Goal: Information Seeking & Learning: Learn about a topic

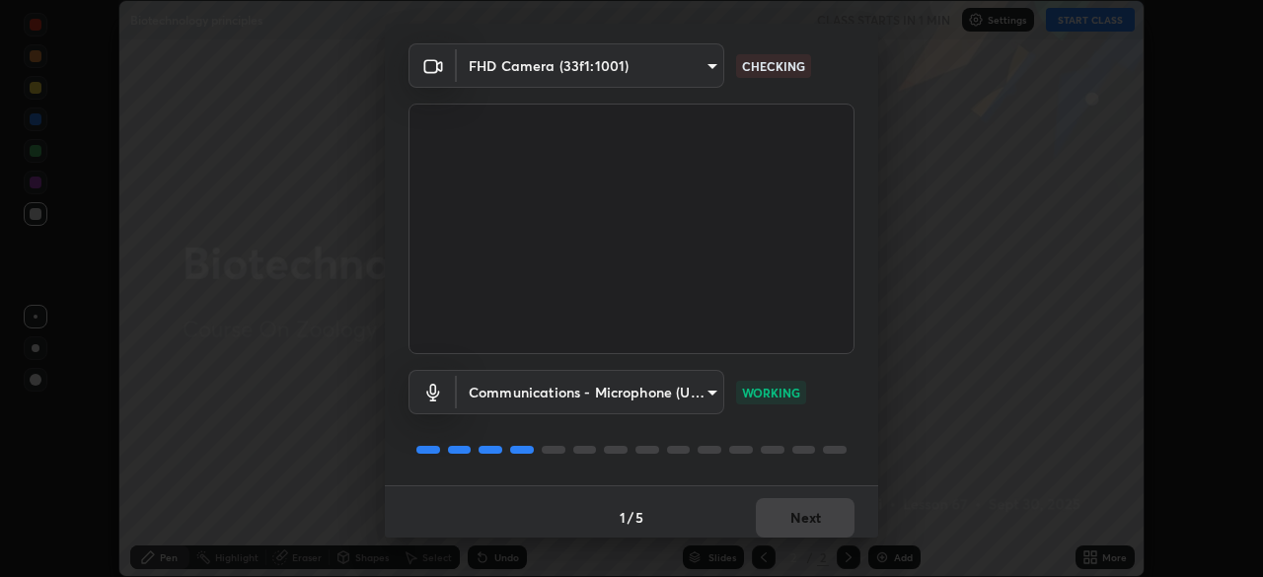
scroll to position [70, 0]
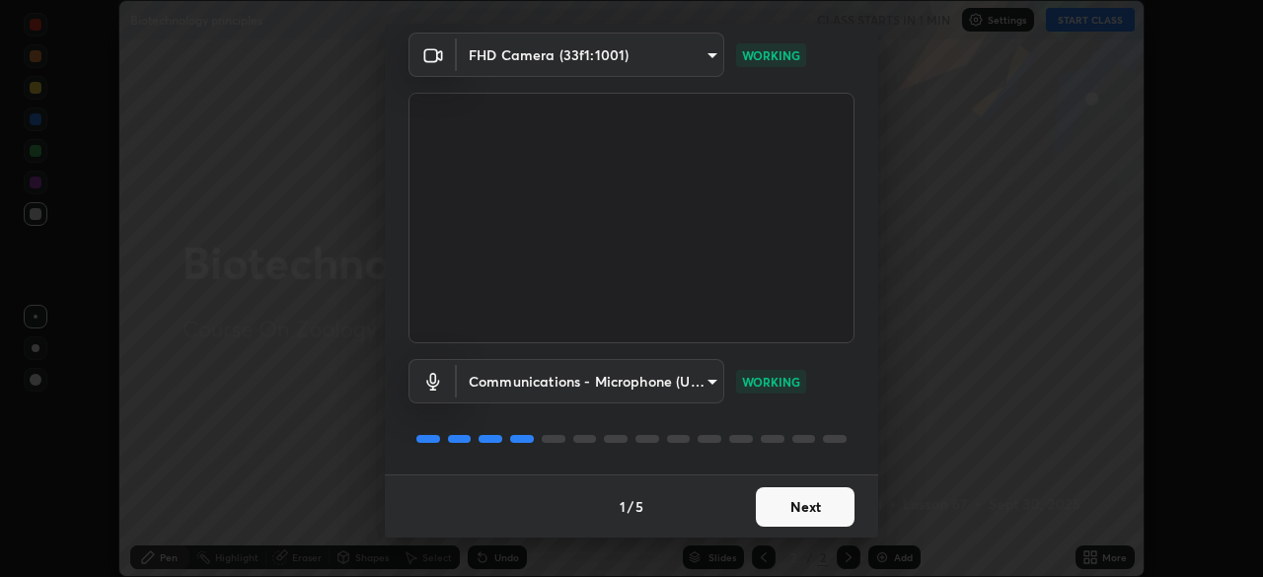
click at [818, 513] on button "Next" at bounding box center [805, 507] width 99 height 39
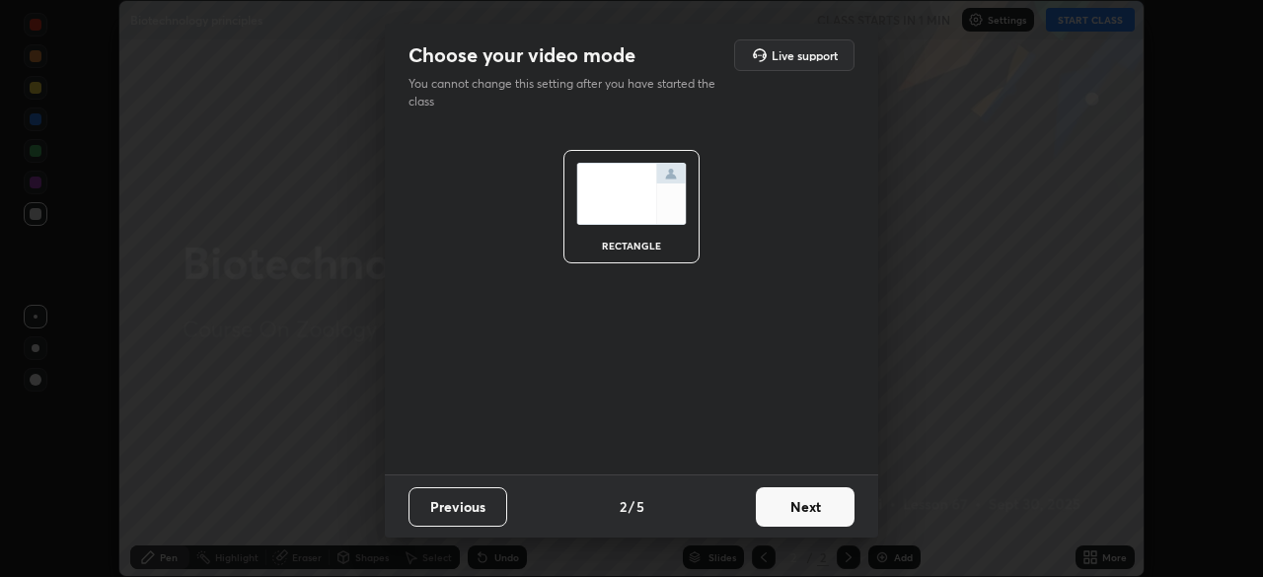
scroll to position [0, 0]
click at [819, 512] on button "Next" at bounding box center [805, 507] width 99 height 39
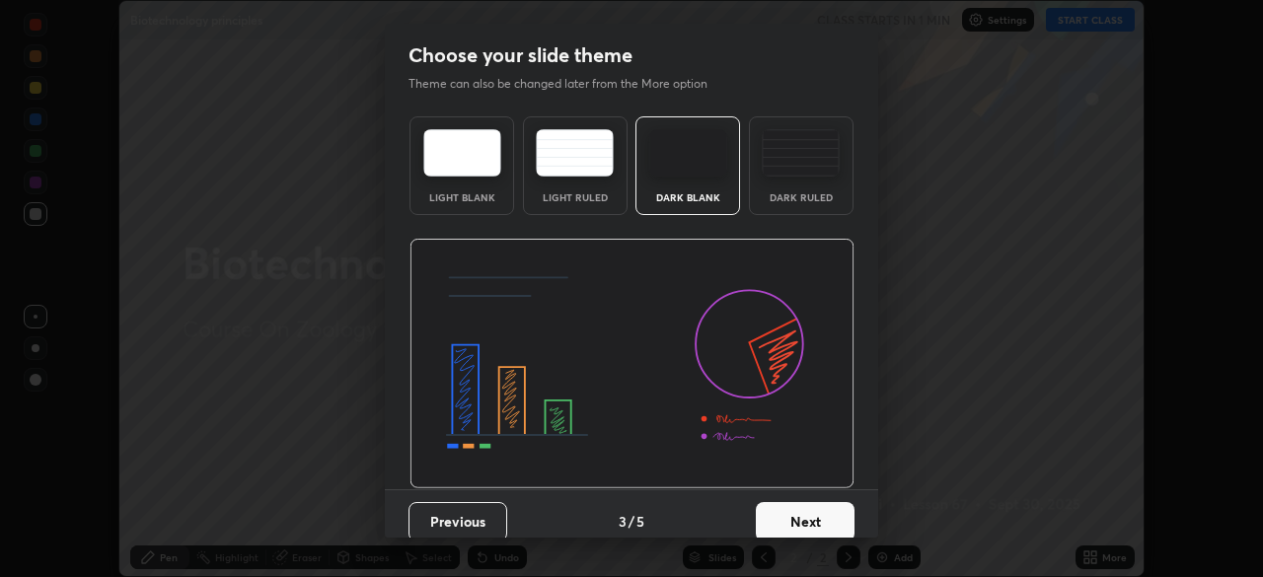
click at [818, 511] on button "Next" at bounding box center [805, 521] width 99 height 39
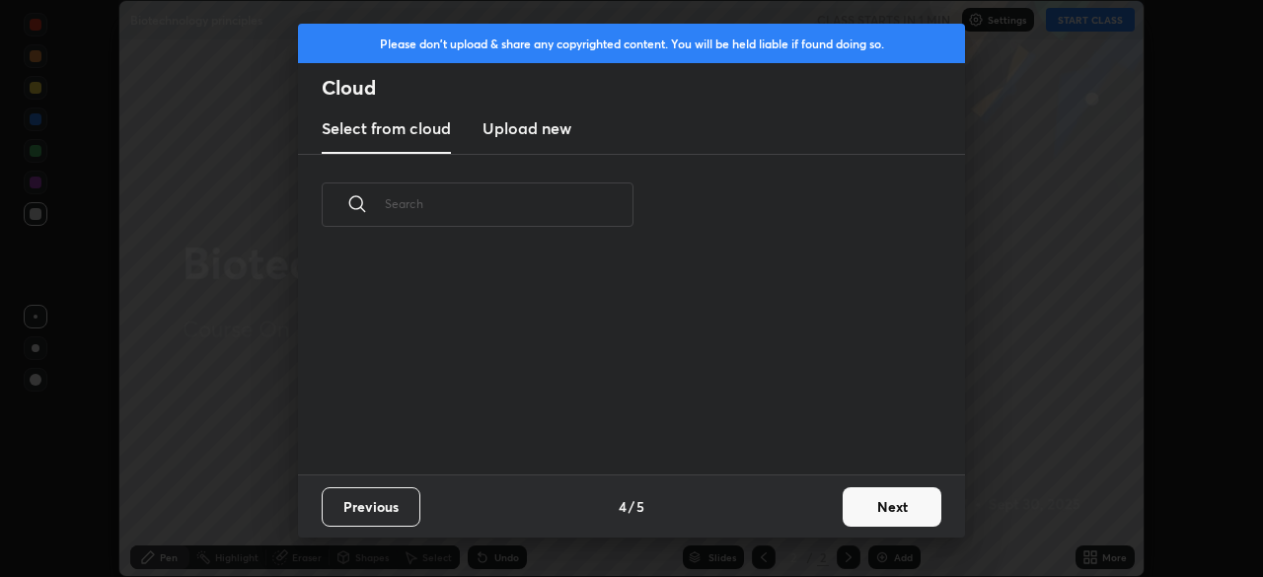
click at [814, 510] on div "Previous 4 / 5 Next" at bounding box center [631, 506] width 667 height 63
click at [884, 508] on button "Next" at bounding box center [892, 507] width 99 height 39
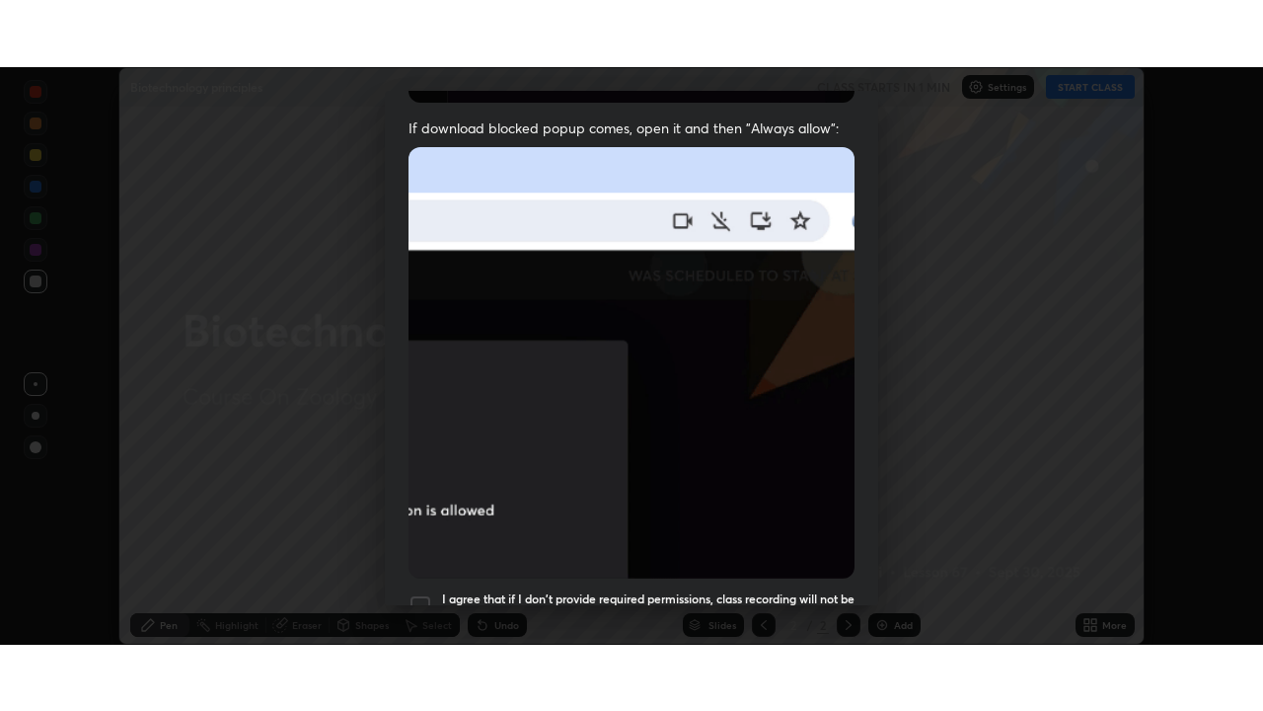
scroll to position [473, 0]
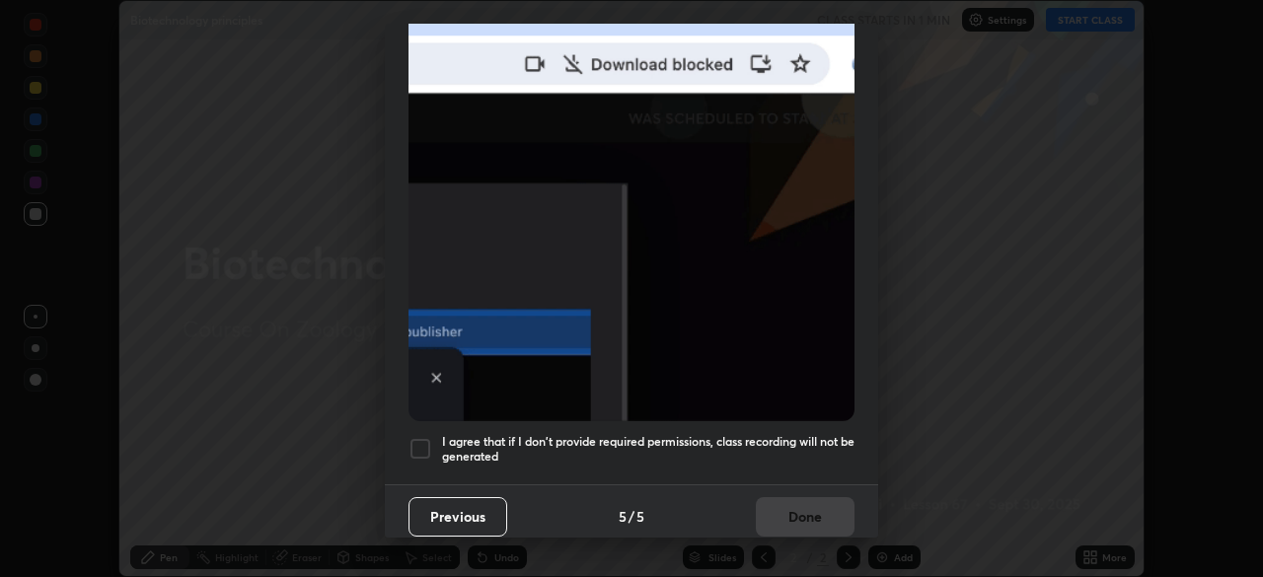
click at [426, 439] on div at bounding box center [421, 449] width 24 height 24
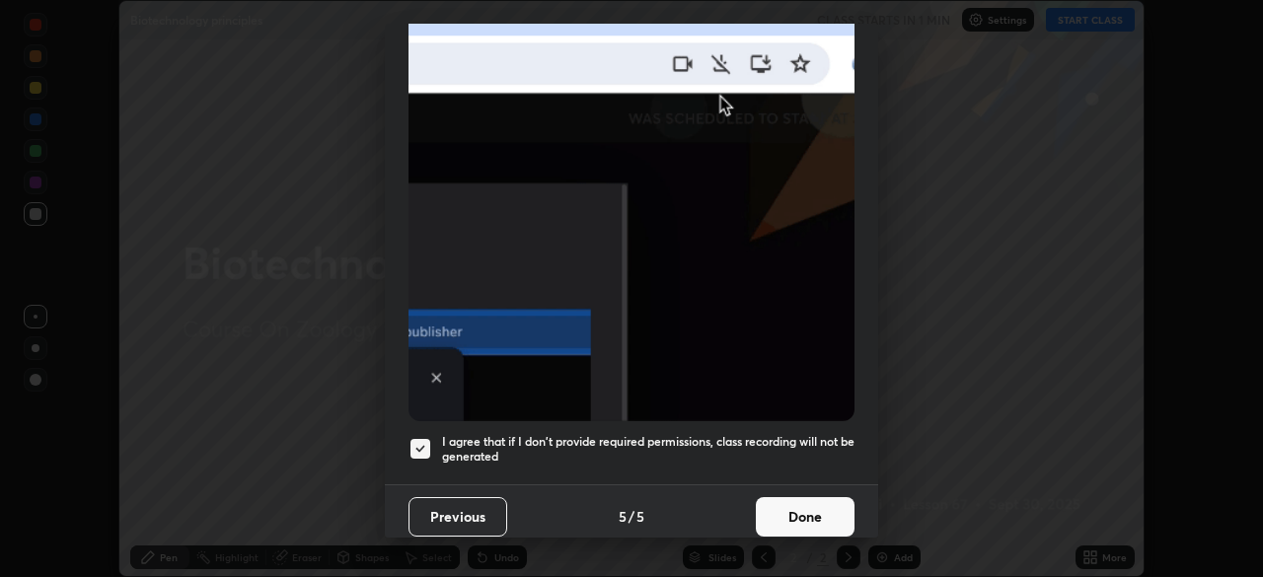
click at [803, 505] on button "Done" at bounding box center [805, 516] width 99 height 39
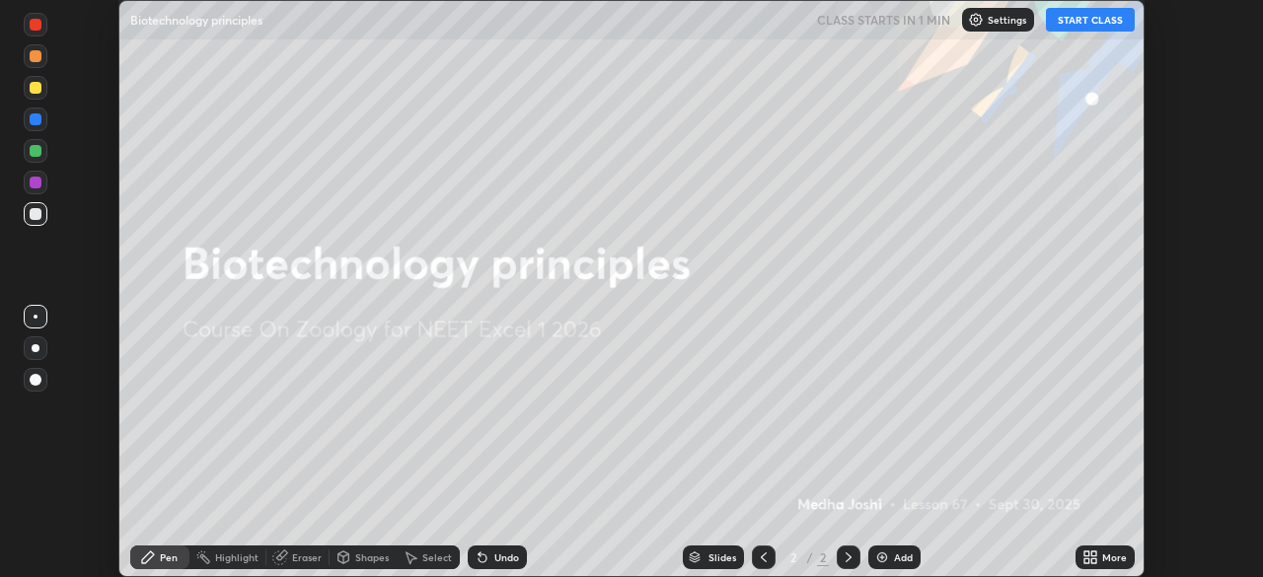
click at [1089, 557] on icon at bounding box center [1091, 558] width 16 height 16
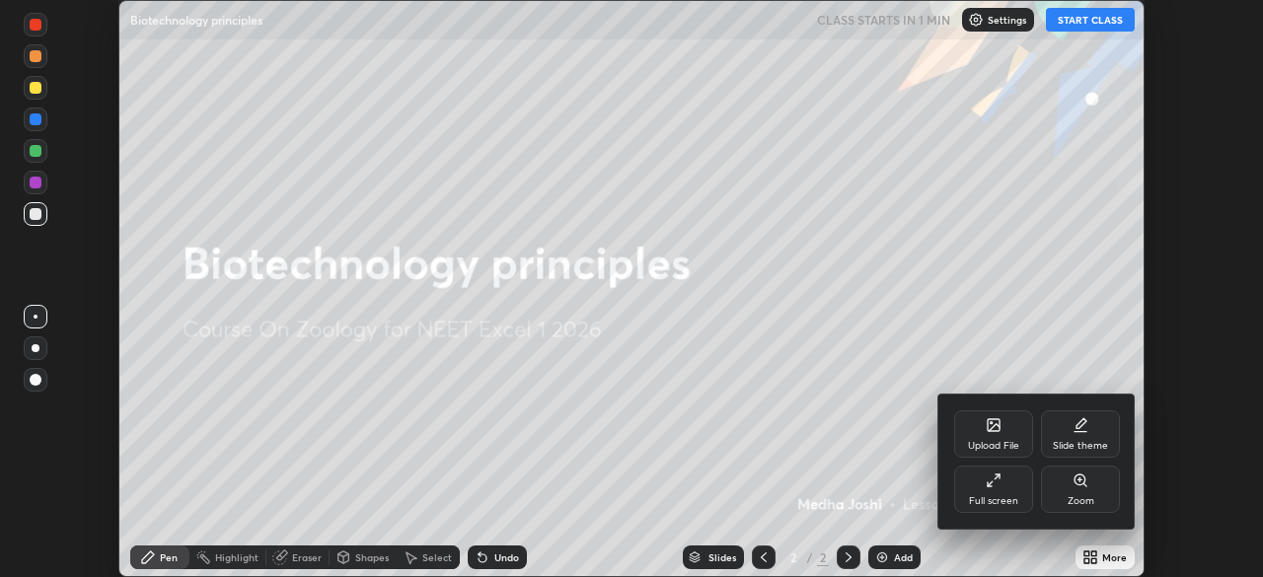
click at [1004, 485] on div "Full screen" at bounding box center [993, 489] width 79 height 47
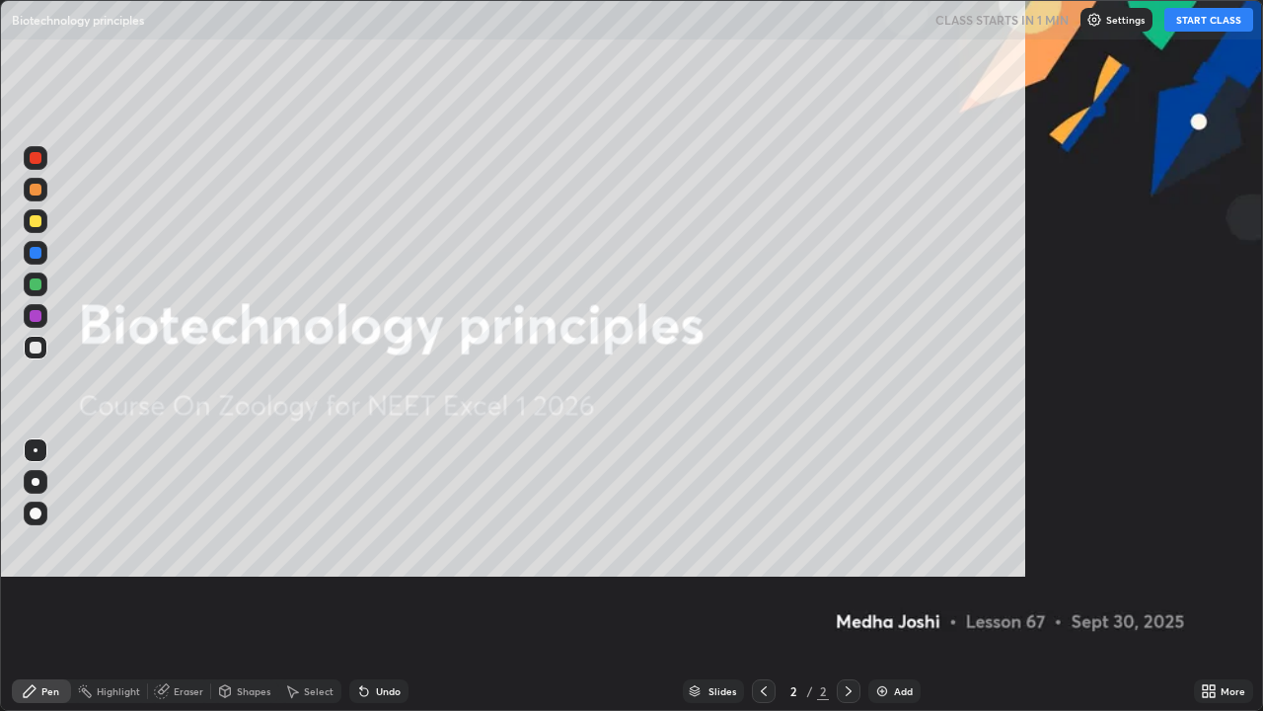
scroll to position [711, 1263]
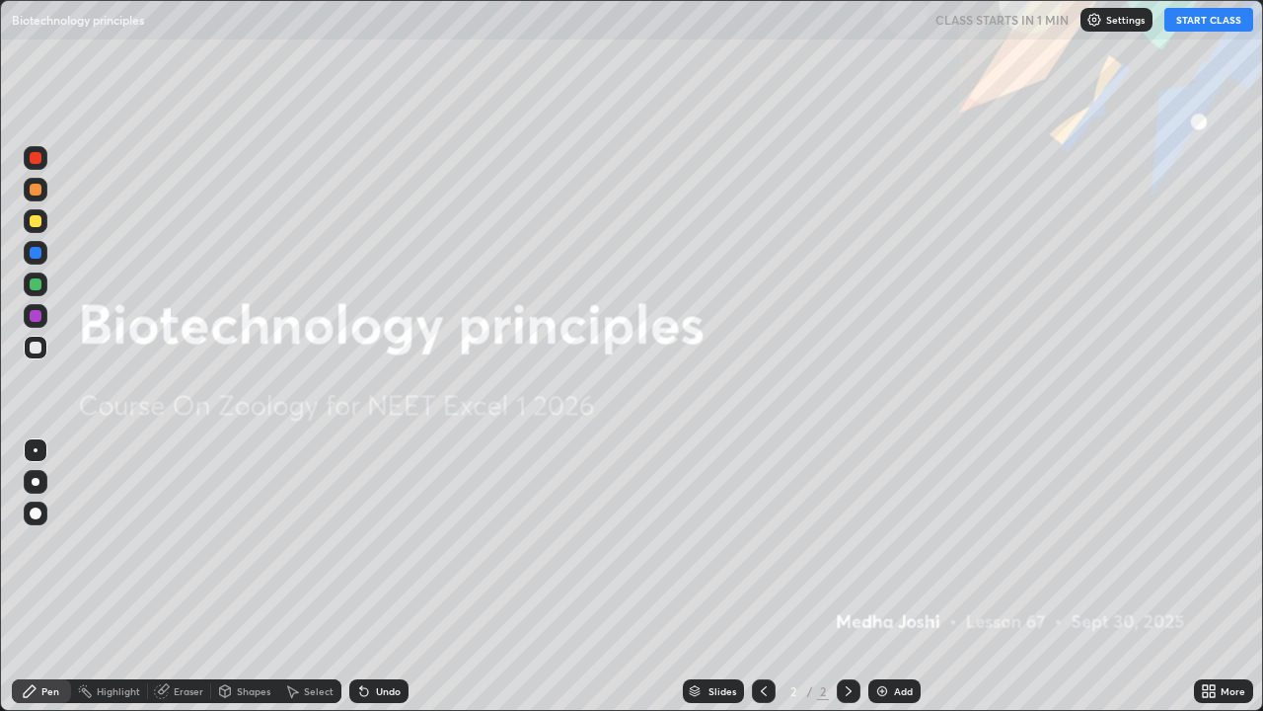
click at [1178, 16] on button "START CLASS" at bounding box center [1209, 20] width 89 height 24
click at [897, 576] on div "Add" at bounding box center [903, 691] width 19 height 10
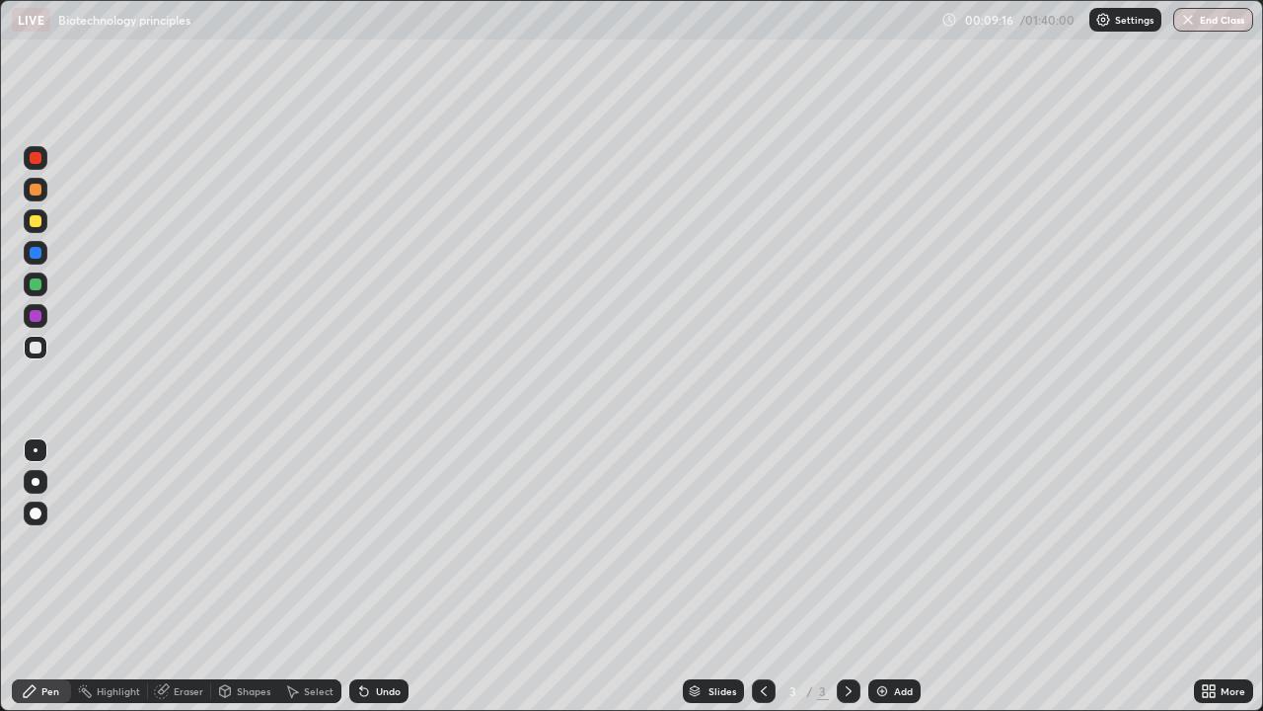
click at [36, 190] on div at bounding box center [36, 190] width 12 height 12
click at [31, 220] on div at bounding box center [36, 221] width 12 height 12
click at [37, 291] on div at bounding box center [36, 284] width 24 height 24
click at [34, 253] on div at bounding box center [36, 253] width 12 height 12
click at [34, 358] on div at bounding box center [36, 348] width 24 height 24
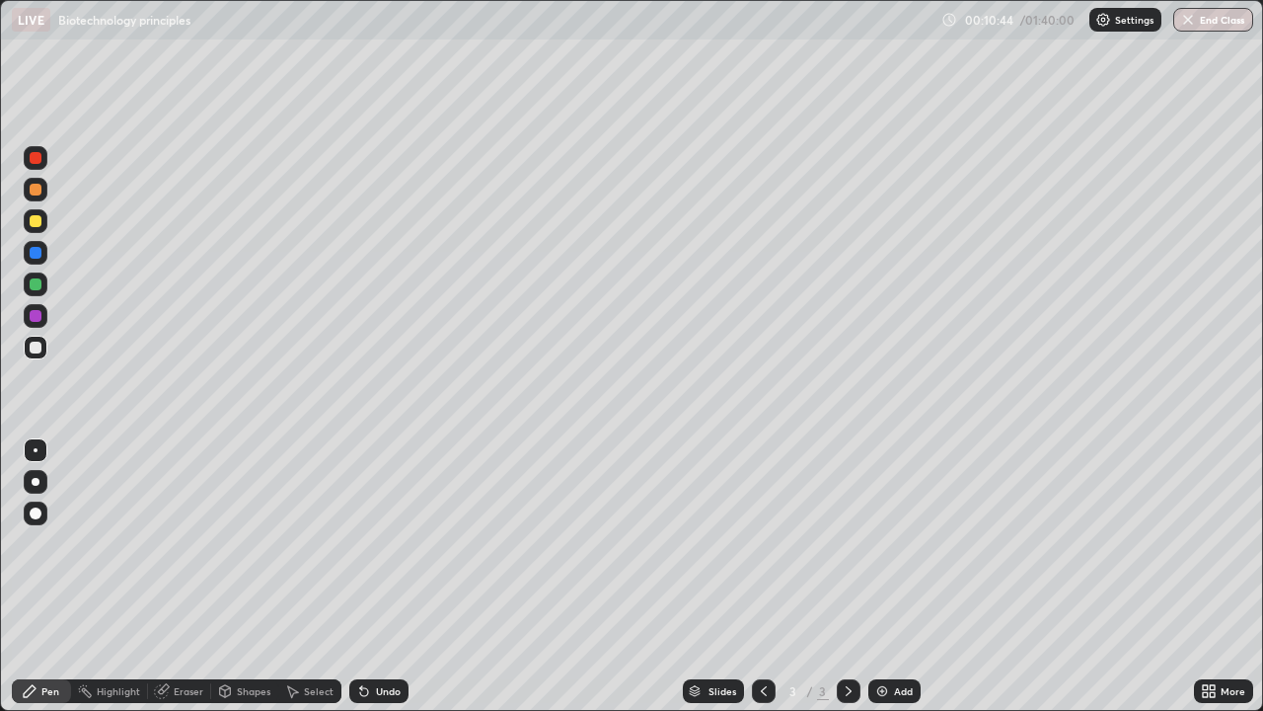
click at [33, 252] on div at bounding box center [36, 253] width 12 height 12
click at [385, 576] on div "Undo" at bounding box center [388, 691] width 25 height 10
click at [37, 352] on div at bounding box center [36, 348] width 12 height 12
click at [389, 576] on div "Undo" at bounding box center [378, 691] width 59 height 24
click at [35, 257] on div at bounding box center [36, 253] width 12 height 12
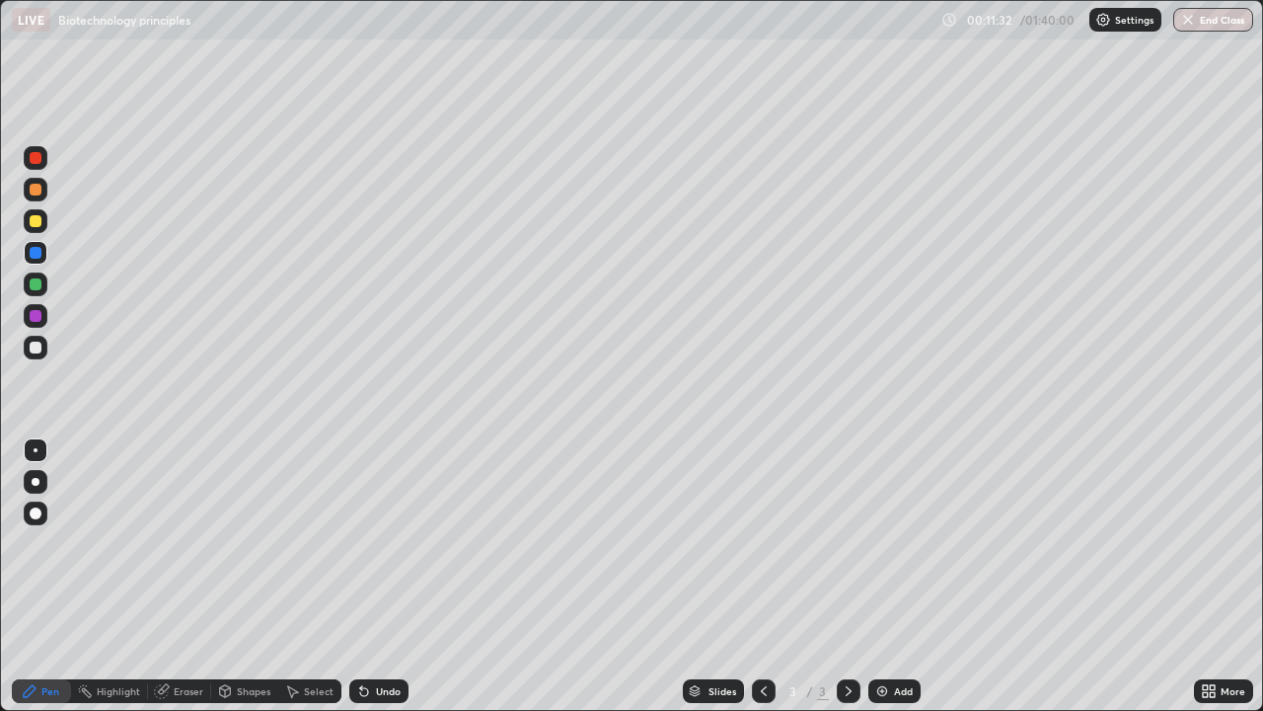
click at [378, 576] on div "Undo" at bounding box center [388, 691] width 25 height 10
click at [38, 352] on div at bounding box center [36, 348] width 24 height 24
click at [34, 252] on div at bounding box center [36, 253] width 12 height 12
click at [37, 347] on div at bounding box center [36, 348] width 12 height 12
click at [889, 576] on div "Add" at bounding box center [895, 691] width 52 height 24
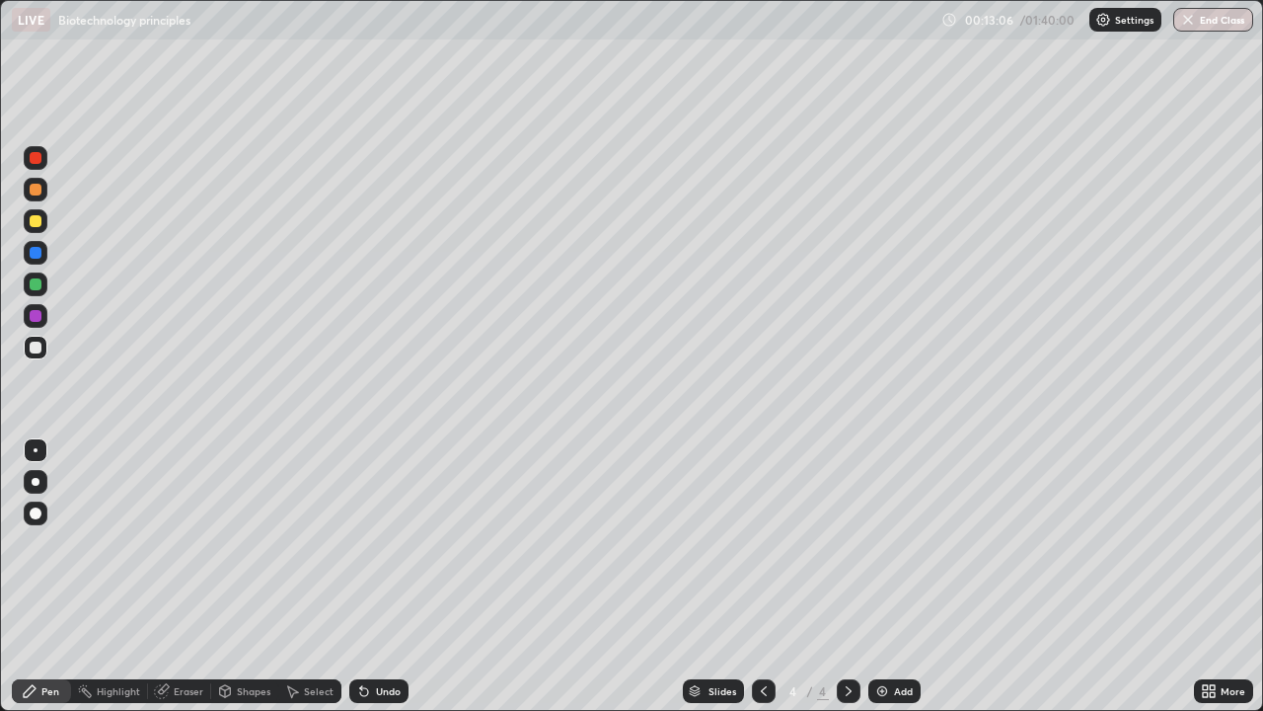
click at [37, 285] on div at bounding box center [36, 284] width 12 height 12
click at [388, 576] on div "Undo" at bounding box center [388, 691] width 25 height 10
click at [36, 251] on div at bounding box center [36, 253] width 12 height 12
click at [35, 316] on div at bounding box center [36, 316] width 12 height 12
click at [37, 349] on div at bounding box center [36, 348] width 12 height 12
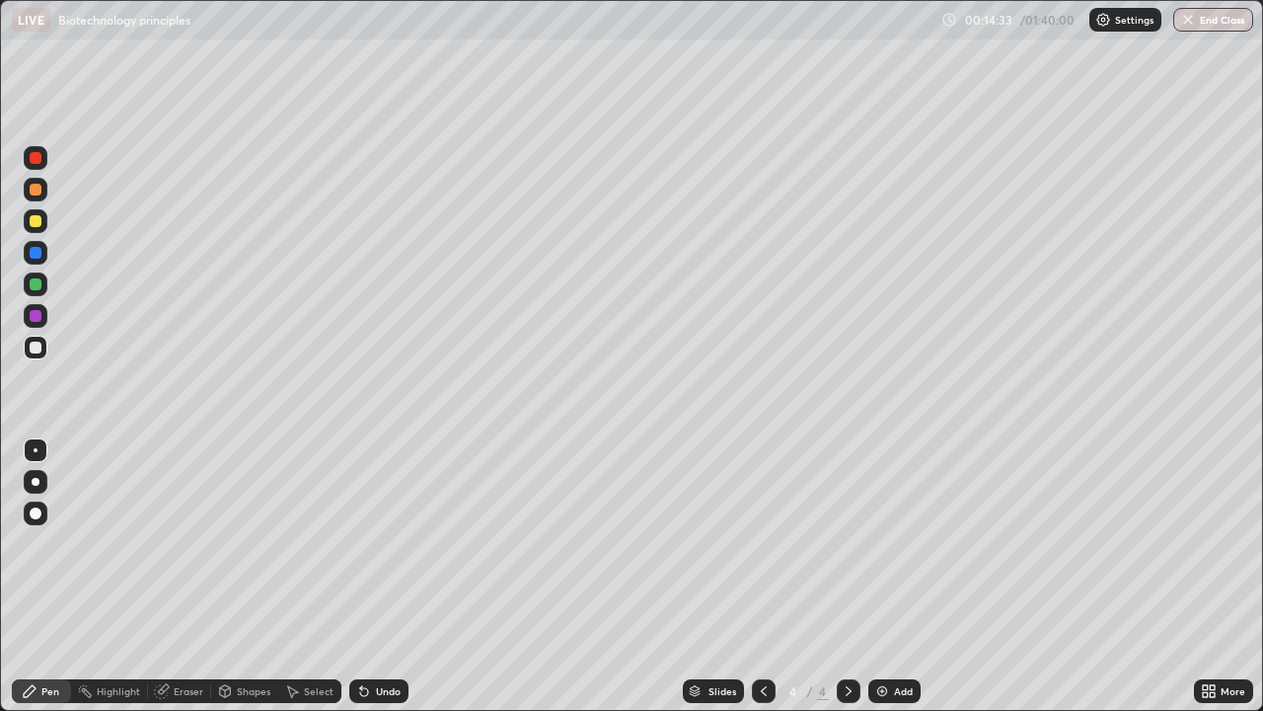
click at [43, 220] on div at bounding box center [36, 221] width 24 height 24
click at [33, 348] on div at bounding box center [36, 348] width 12 height 12
click at [36, 224] on div at bounding box center [36, 221] width 12 height 12
click at [39, 351] on div at bounding box center [36, 348] width 12 height 12
click at [897, 576] on div "Add" at bounding box center [903, 691] width 19 height 10
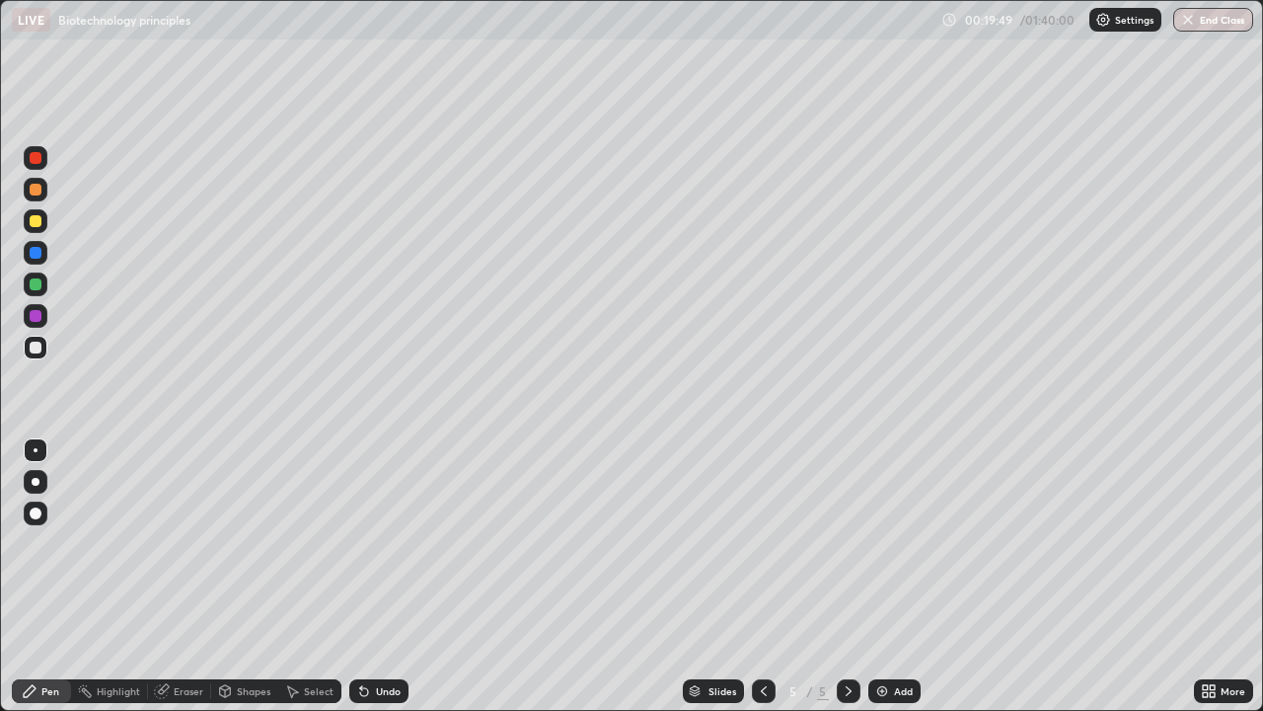
click at [32, 251] on div at bounding box center [36, 253] width 12 height 12
click at [36, 285] on div at bounding box center [36, 284] width 12 height 12
click at [43, 348] on div at bounding box center [36, 348] width 24 height 24
click at [384, 576] on div "Undo" at bounding box center [378, 691] width 59 height 24
click at [388, 576] on div "Undo" at bounding box center [388, 691] width 25 height 10
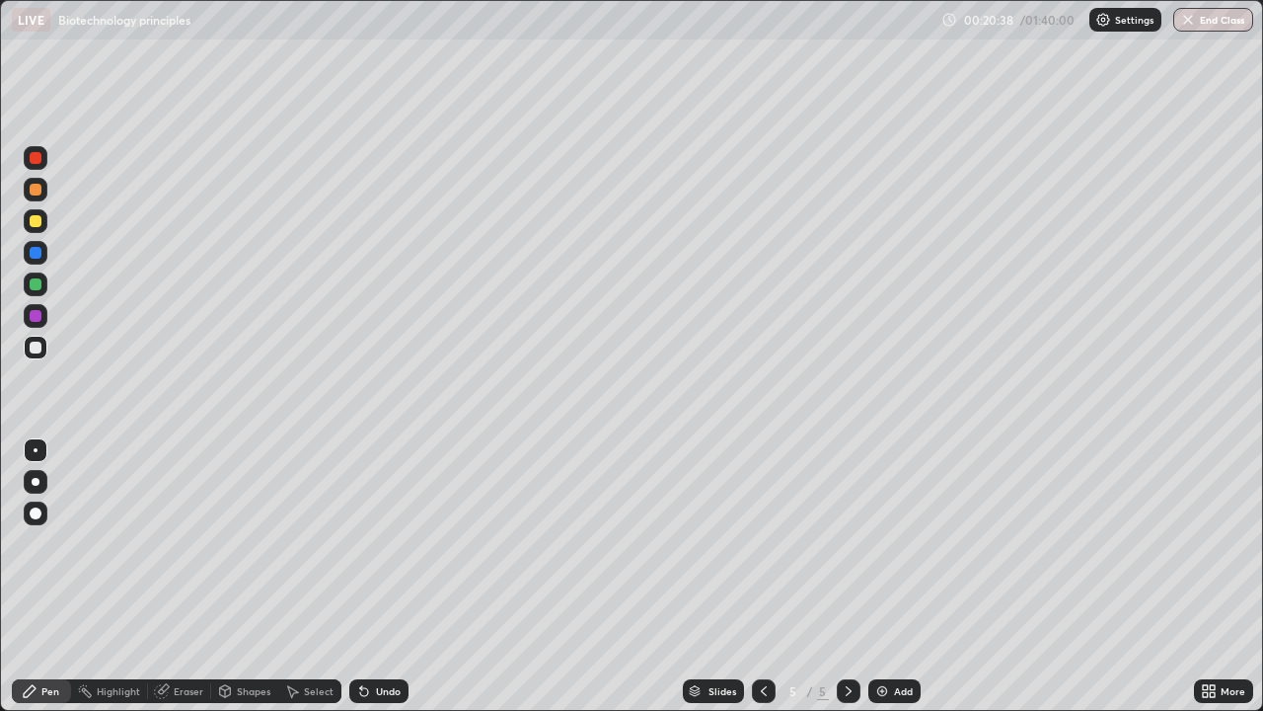
click at [375, 576] on div "Undo" at bounding box center [378, 691] width 59 height 24
click at [385, 576] on div "Undo" at bounding box center [378, 691] width 59 height 24
click at [385, 576] on div "Undo" at bounding box center [388, 691] width 25 height 10
click at [764, 576] on icon at bounding box center [764, 691] width 6 height 10
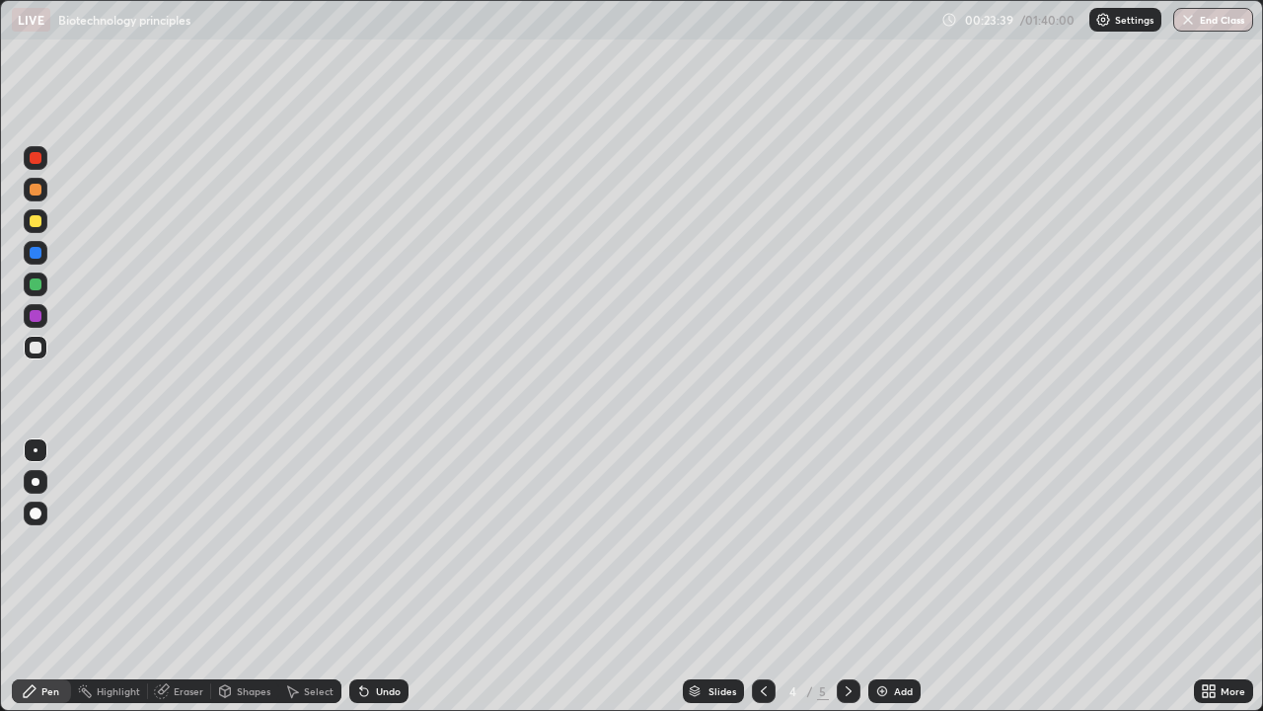
click at [762, 576] on icon at bounding box center [764, 691] width 16 height 16
click at [845, 576] on icon at bounding box center [849, 691] width 16 height 16
click at [182, 576] on div "Eraser" at bounding box center [179, 691] width 63 height 24
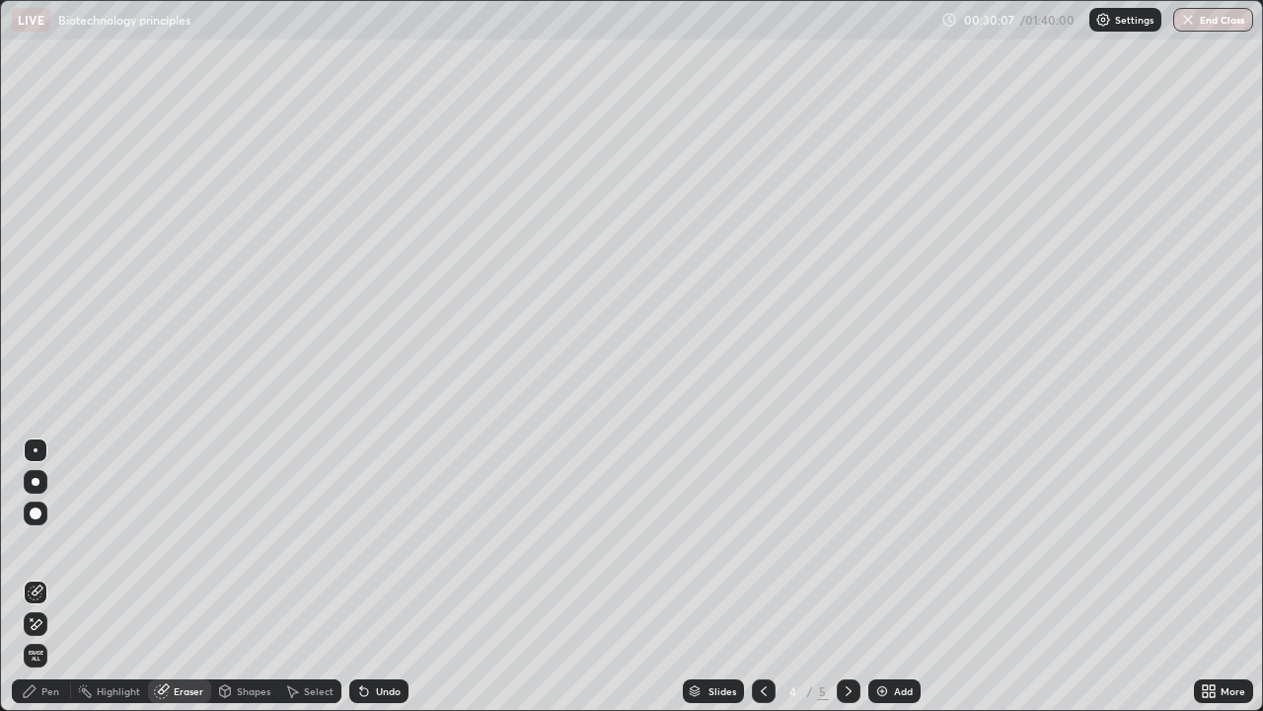
click at [43, 576] on div "Pen" at bounding box center [50, 691] width 18 height 10
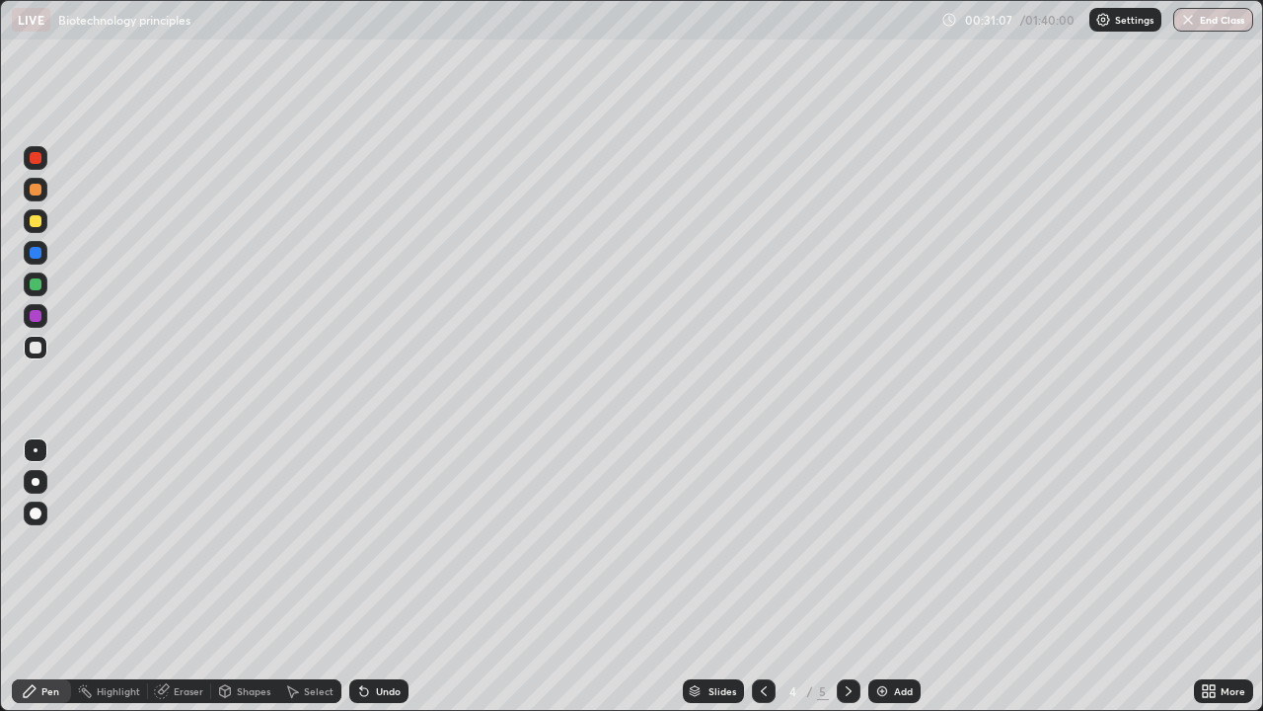
click at [35, 278] on div at bounding box center [36, 284] width 12 height 12
click at [845, 576] on icon at bounding box center [849, 691] width 16 height 16
click at [901, 576] on div "Add" at bounding box center [903, 691] width 19 height 10
click at [31, 339] on div at bounding box center [36, 348] width 24 height 24
click at [887, 576] on img at bounding box center [883, 691] width 16 height 16
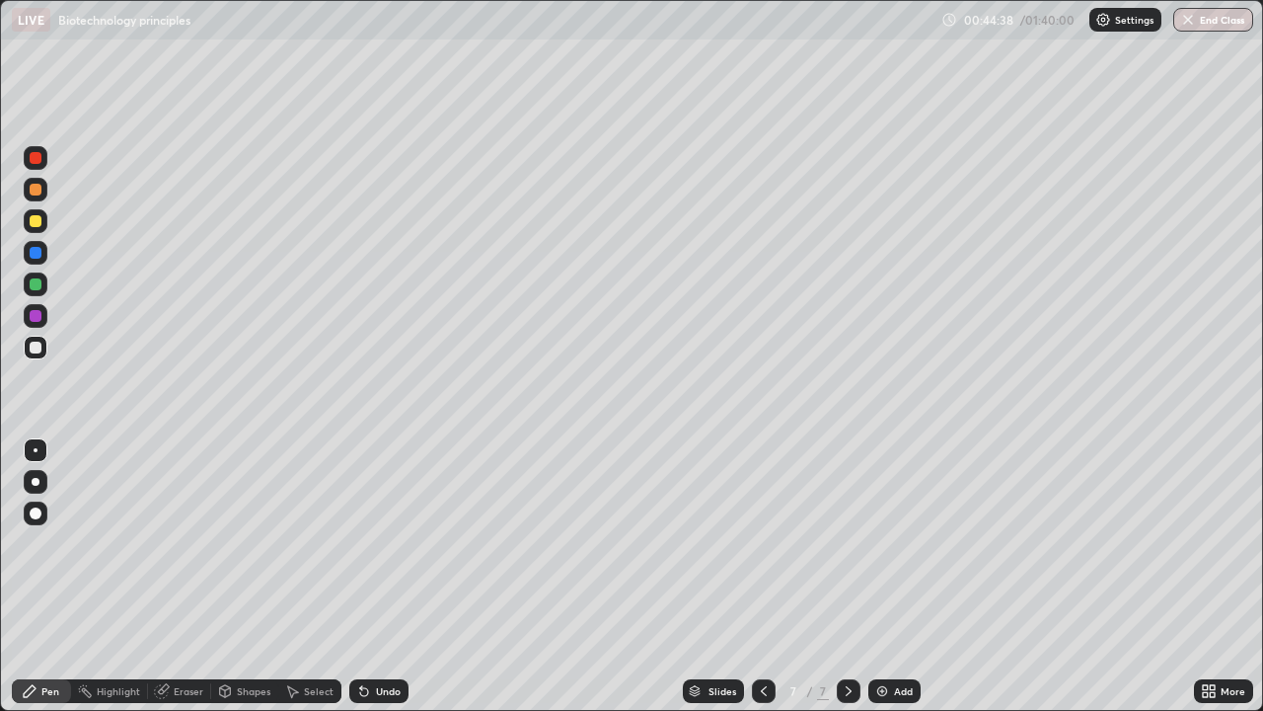
click at [38, 194] on div at bounding box center [36, 190] width 12 height 12
click at [38, 282] on div at bounding box center [36, 284] width 12 height 12
click at [33, 346] on div at bounding box center [36, 348] width 12 height 12
click at [37, 287] on div at bounding box center [36, 284] width 12 height 12
click at [38, 252] on div at bounding box center [36, 253] width 12 height 12
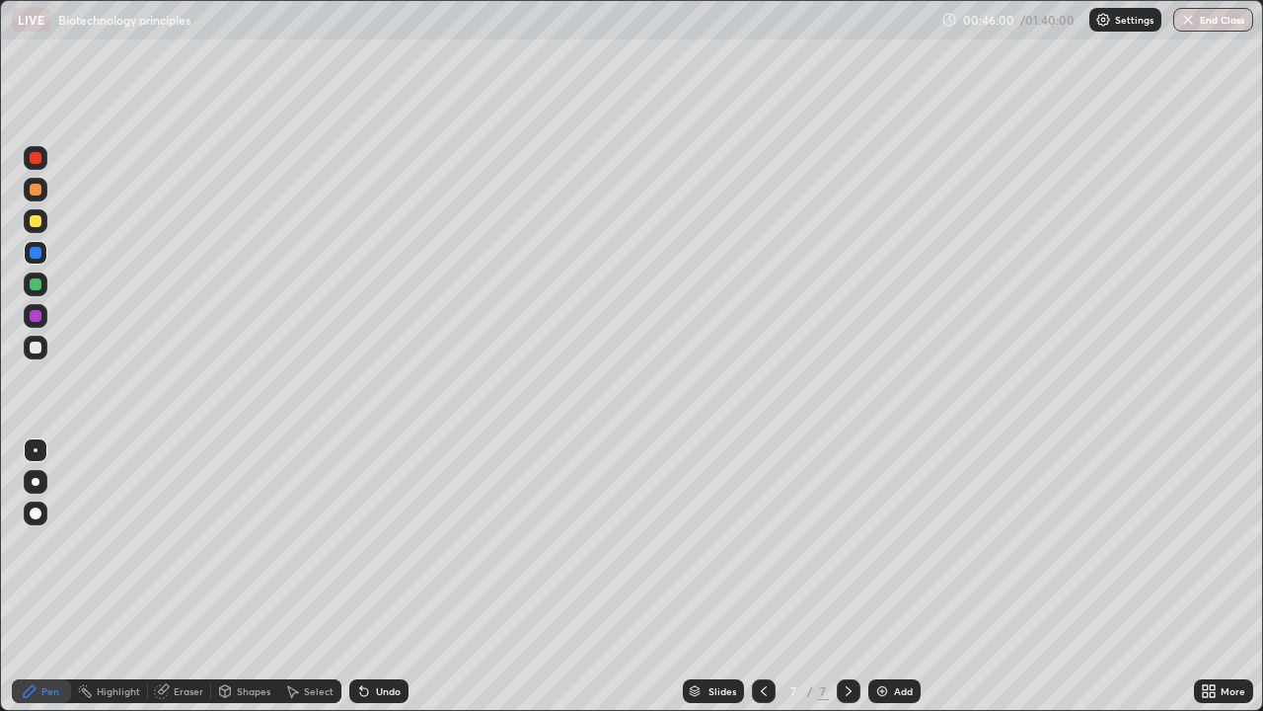
click at [30, 349] on div at bounding box center [36, 348] width 12 height 12
click at [38, 256] on div at bounding box center [36, 253] width 12 height 12
click at [36, 348] on div at bounding box center [36, 348] width 12 height 12
click at [376, 576] on div "Undo" at bounding box center [388, 691] width 25 height 10
click at [378, 576] on div "Undo" at bounding box center [388, 691] width 25 height 10
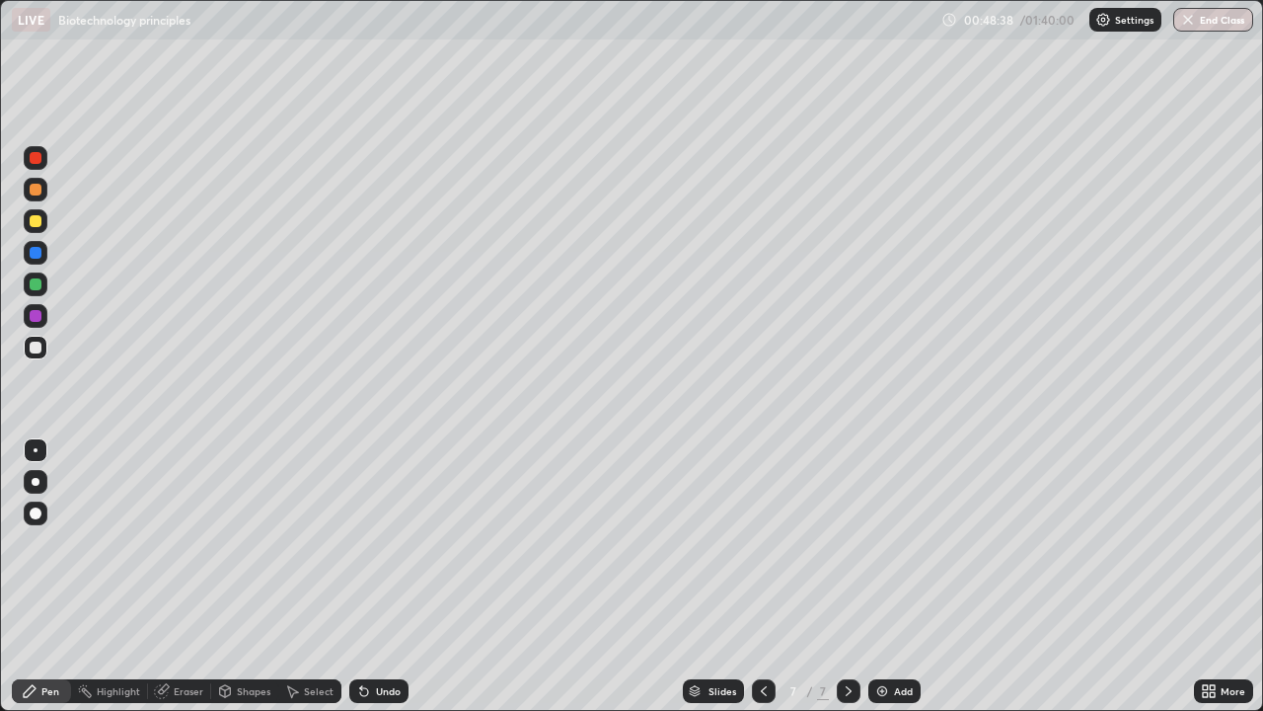
click at [376, 576] on div "Undo" at bounding box center [388, 691] width 25 height 10
click at [33, 252] on div at bounding box center [36, 253] width 12 height 12
click at [36, 349] on div at bounding box center [36, 348] width 12 height 12
click at [887, 576] on img at bounding box center [883, 691] width 16 height 16
click at [38, 249] on div at bounding box center [36, 253] width 12 height 12
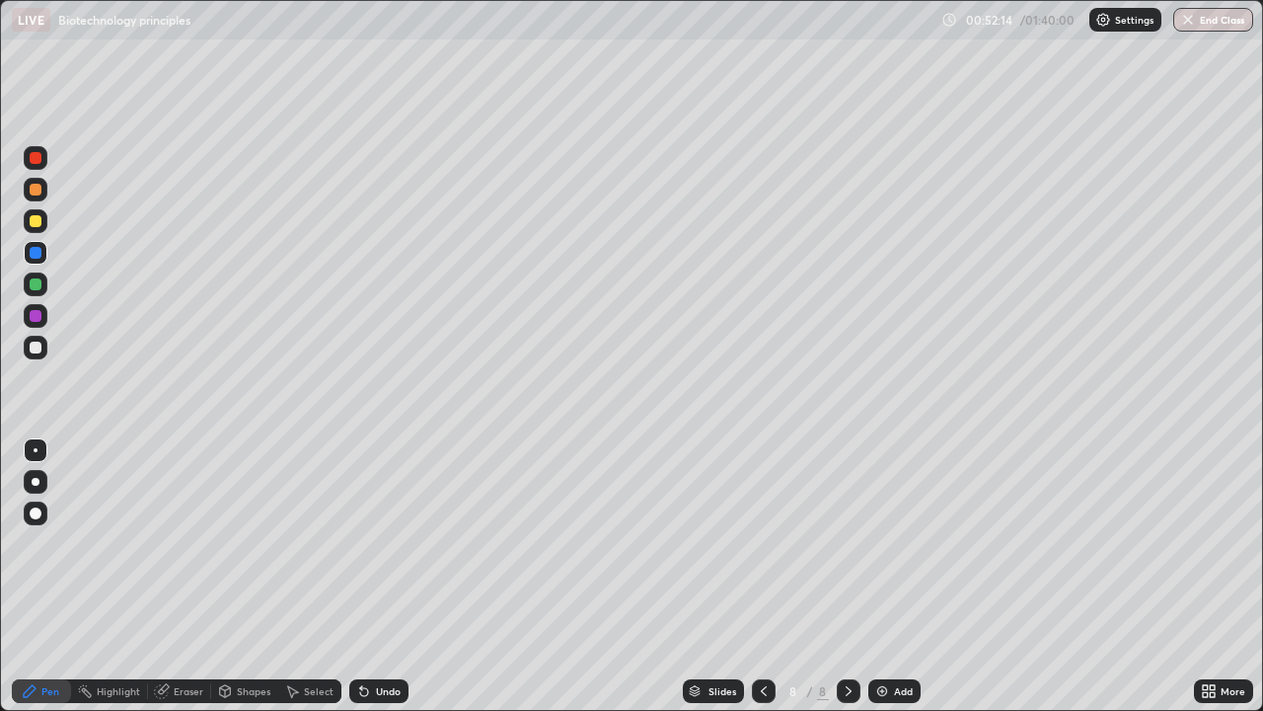
click at [40, 345] on div at bounding box center [36, 348] width 12 height 12
click at [34, 286] on div at bounding box center [36, 284] width 12 height 12
click at [35, 349] on div at bounding box center [36, 348] width 12 height 12
click at [179, 576] on div "Eraser" at bounding box center [189, 691] width 30 height 10
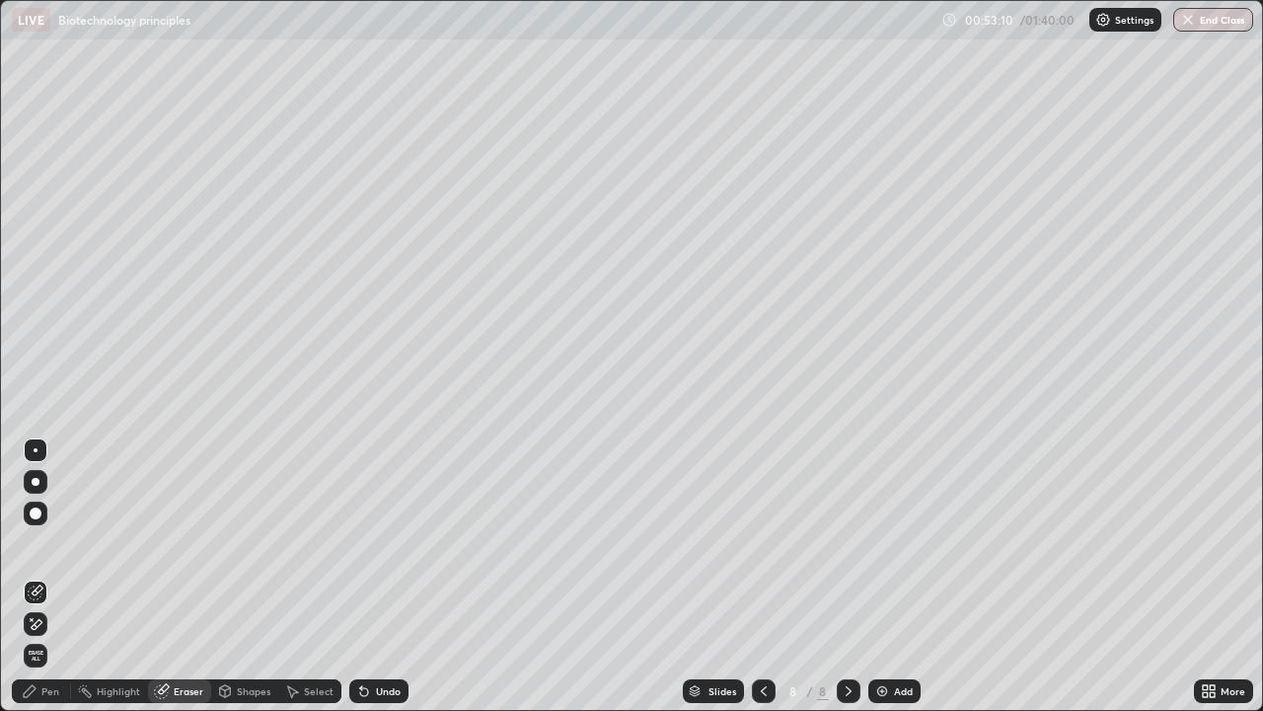
click at [41, 576] on div "Pen" at bounding box center [50, 691] width 18 height 10
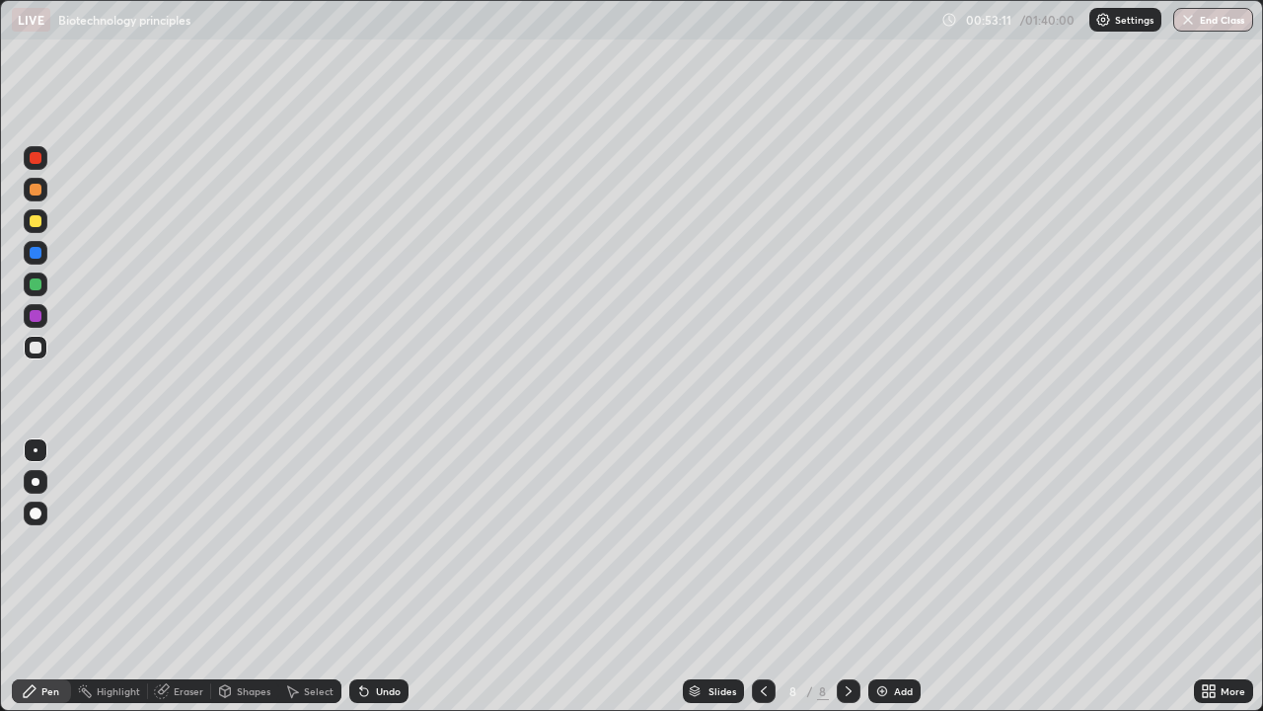
click at [37, 316] on div at bounding box center [36, 316] width 12 height 12
click at [36, 349] on div at bounding box center [36, 348] width 12 height 12
click at [30, 350] on div at bounding box center [36, 348] width 12 height 12
click at [30, 313] on div at bounding box center [36, 316] width 12 height 12
click at [32, 347] on div at bounding box center [36, 348] width 12 height 12
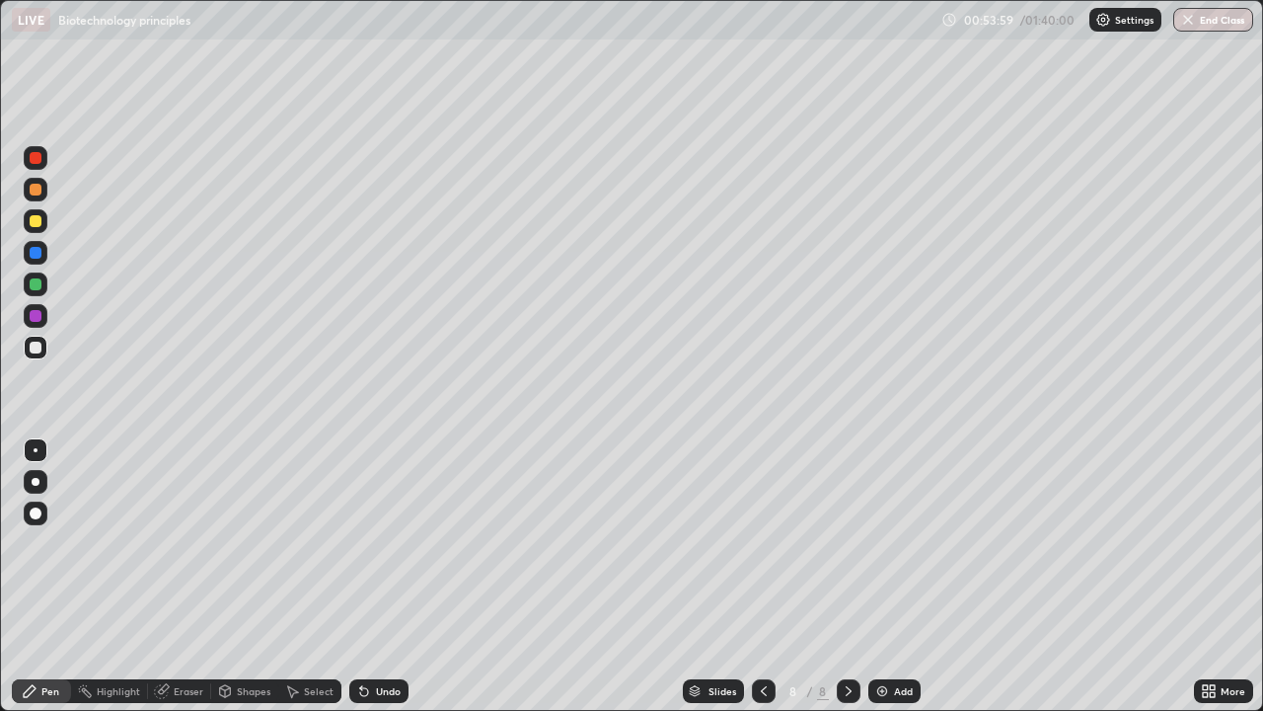
click at [30, 346] on div at bounding box center [36, 348] width 12 height 12
click at [36, 315] on div at bounding box center [36, 316] width 12 height 12
click at [41, 324] on div at bounding box center [36, 316] width 24 height 24
click at [888, 576] on div "Add" at bounding box center [895, 691] width 52 height 24
click at [33, 350] on div at bounding box center [36, 348] width 12 height 12
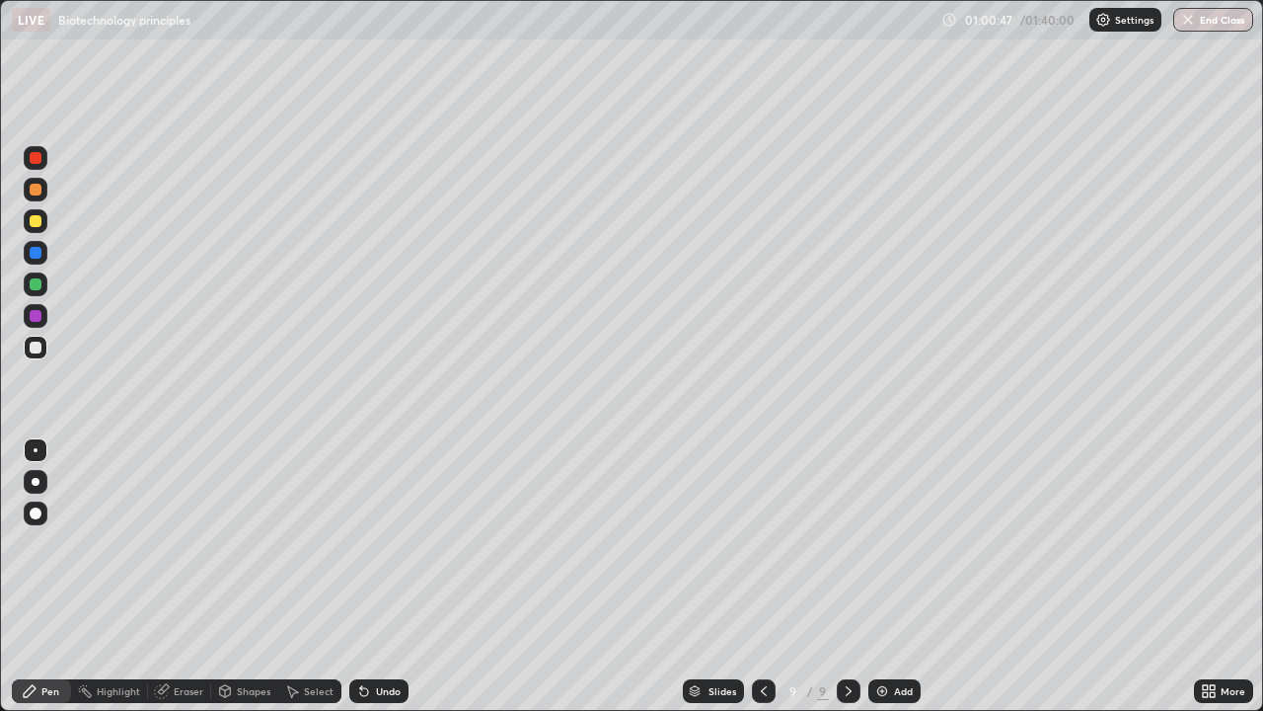
click at [34, 314] on div at bounding box center [36, 316] width 12 height 12
click at [30, 352] on div at bounding box center [36, 348] width 24 height 24
click at [40, 287] on div at bounding box center [36, 284] width 12 height 12
click at [761, 576] on icon at bounding box center [764, 691] width 16 height 16
click at [759, 576] on icon at bounding box center [764, 691] width 16 height 16
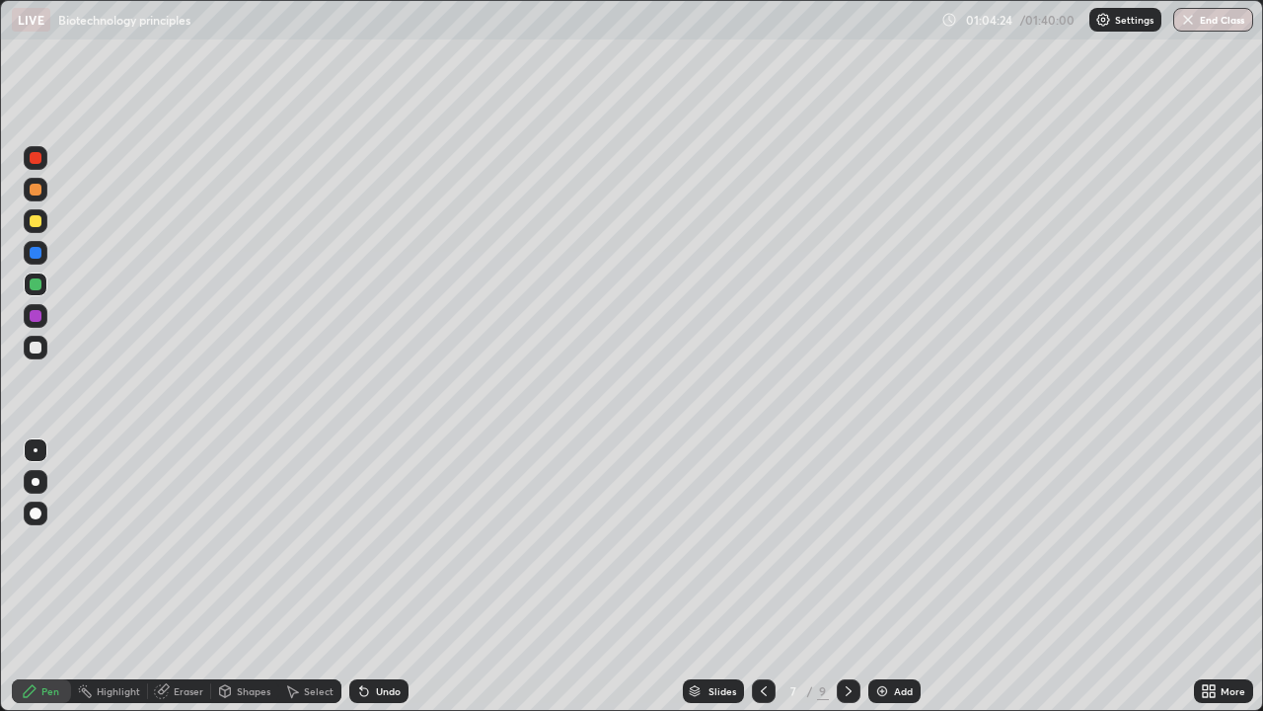
click at [761, 576] on icon at bounding box center [764, 691] width 16 height 16
click at [846, 576] on icon at bounding box center [849, 691] width 16 height 16
click at [171, 576] on div "Eraser" at bounding box center [179, 691] width 63 height 24
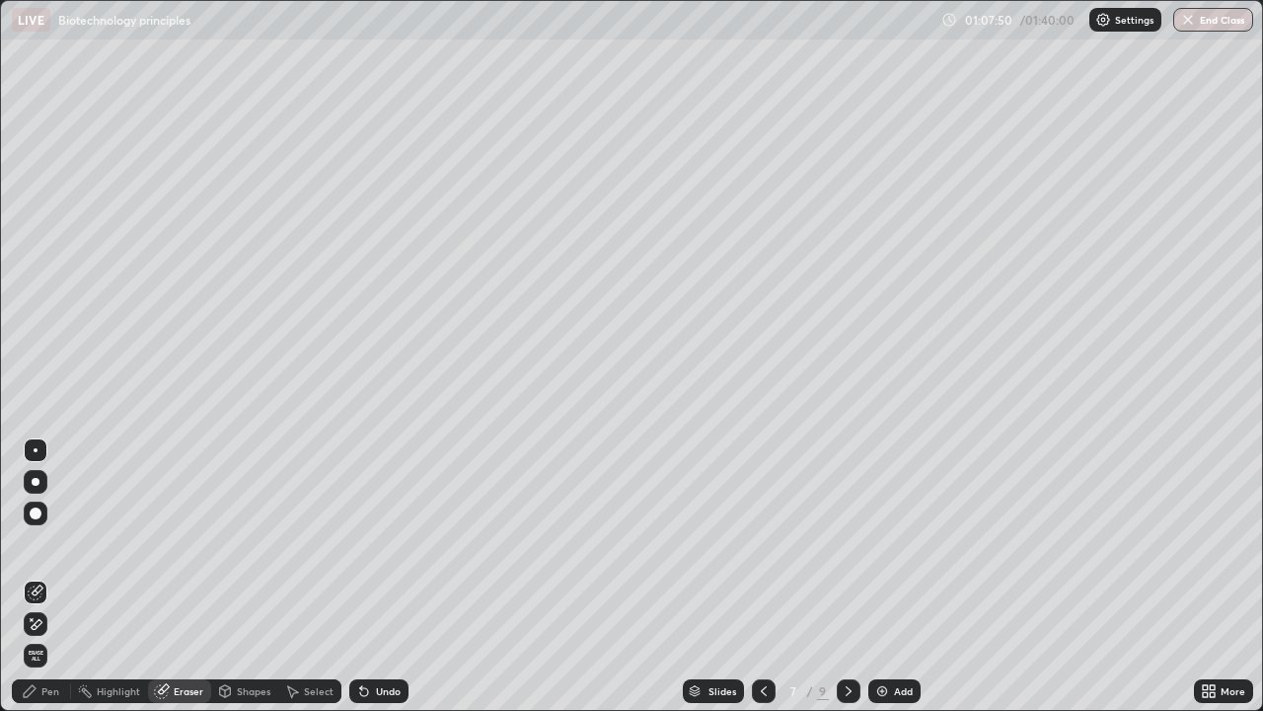
click at [45, 576] on div "Pen" at bounding box center [50, 691] width 18 height 10
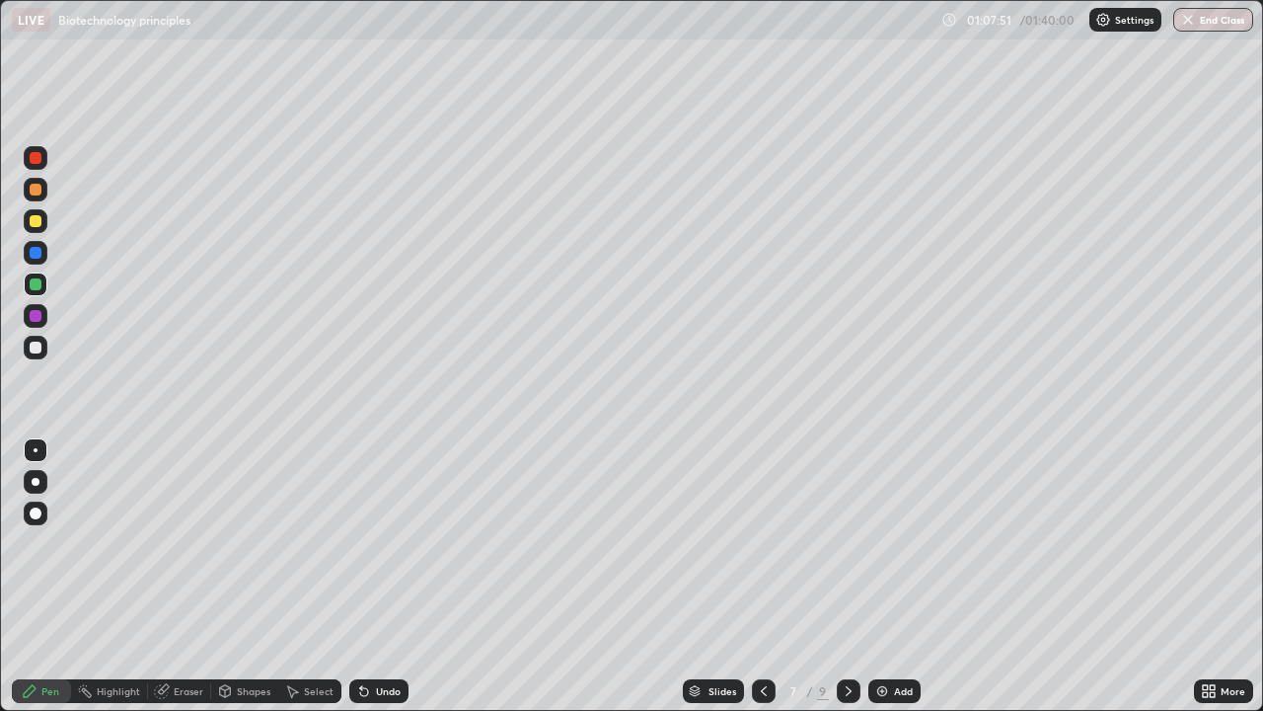
click at [37, 346] on div at bounding box center [36, 348] width 12 height 12
click at [848, 576] on icon at bounding box center [849, 691] width 16 height 16
click at [763, 576] on icon at bounding box center [764, 691] width 16 height 16
click at [847, 576] on icon at bounding box center [849, 691] width 16 height 16
click at [842, 576] on icon at bounding box center [849, 691] width 16 height 16
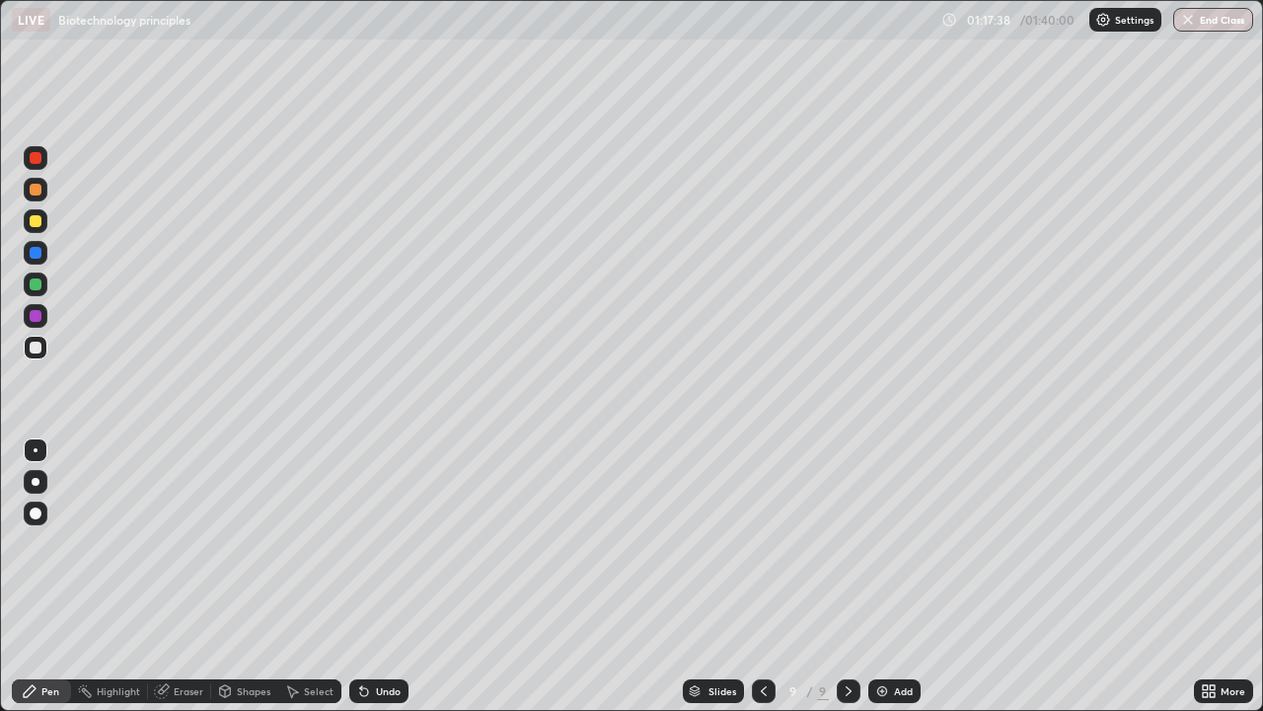
click at [886, 576] on img at bounding box center [883, 691] width 16 height 16
click at [36, 222] on div at bounding box center [36, 221] width 12 height 12
click at [33, 286] on div at bounding box center [36, 284] width 12 height 12
click at [41, 358] on div at bounding box center [36, 348] width 24 height 32
click at [33, 288] on div at bounding box center [36, 284] width 12 height 12
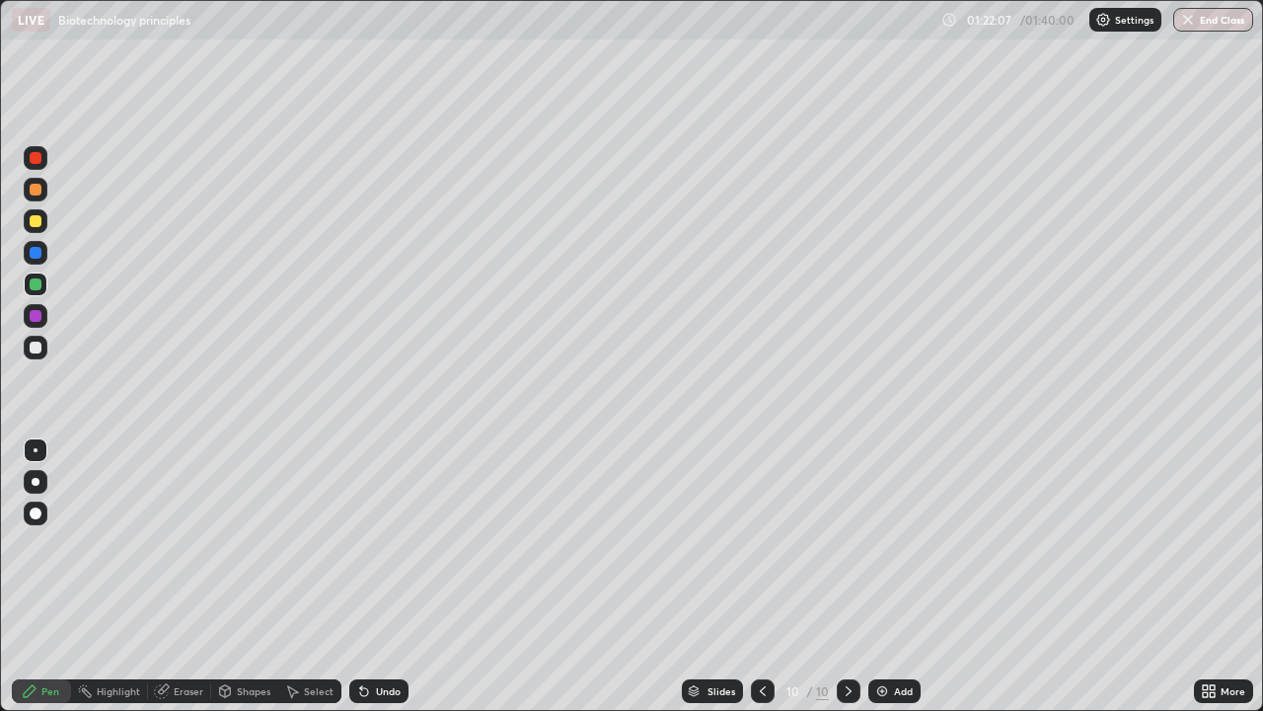
click at [378, 576] on div "Undo" at bounding box center [378, 691] width 59 height 24
click at [380, 576] on div "Undo" at bounding box center [378, 691] width 59 height 24
click at [32, 352] on div at bounding box center [36, 348] width 12 height 12
click at [28, 224] on div at bounding box center [36, 221] width 24 height 24
click at [37, 291] on div at bounding box center [36, 284] width 24 height 24
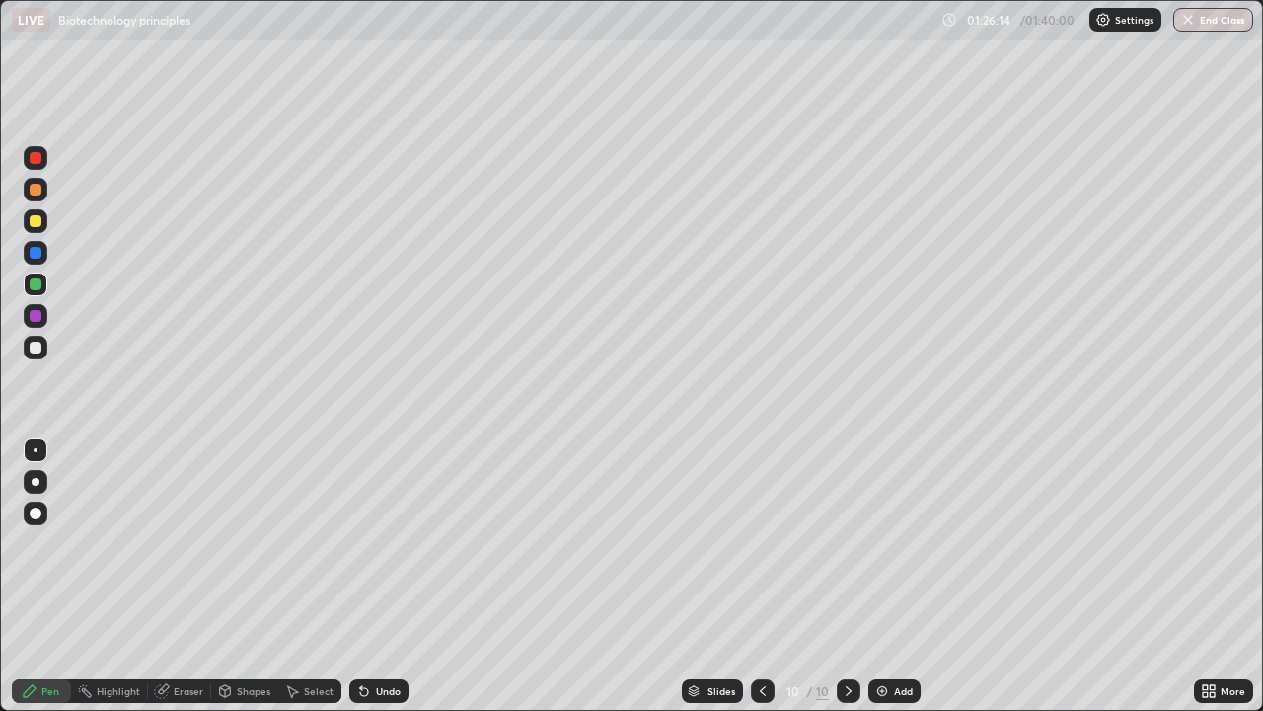
click at [1205, 576] on icon at bounding box center [1205, 687] width 5 height 5
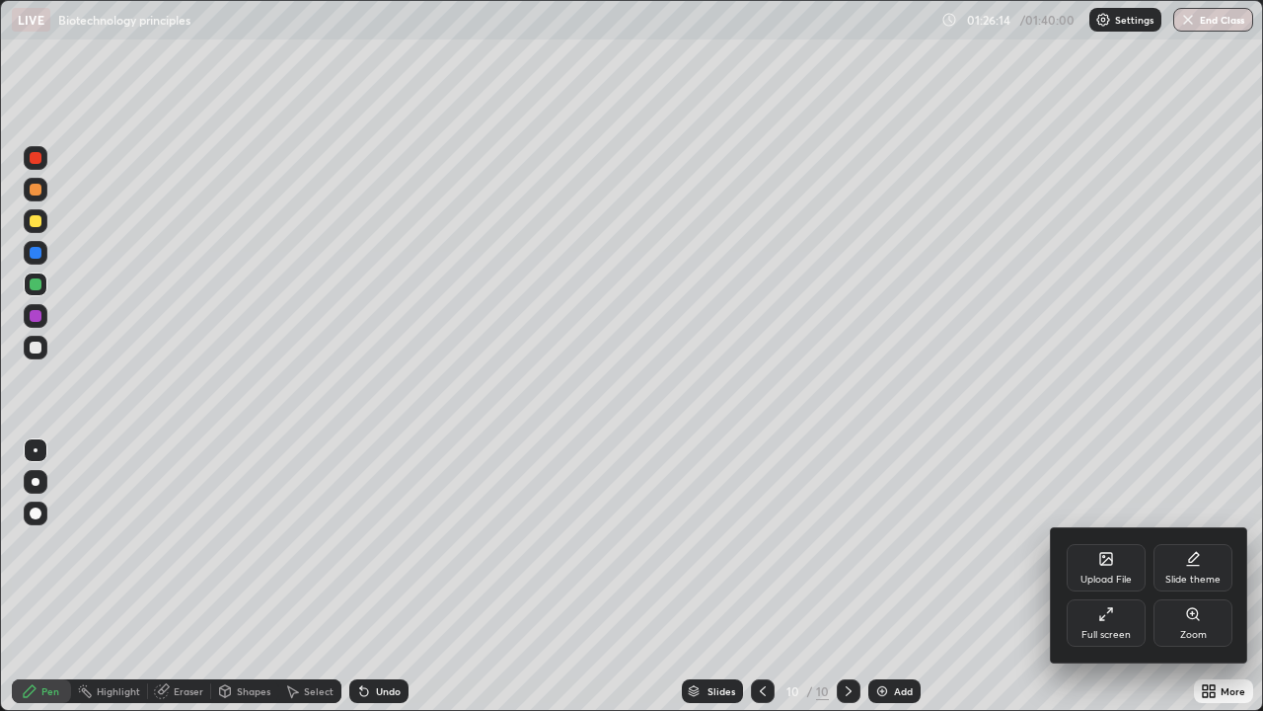
click at [1112, 571] on div "Upload File" at bounding box center [1106, 567] width 79 height 47
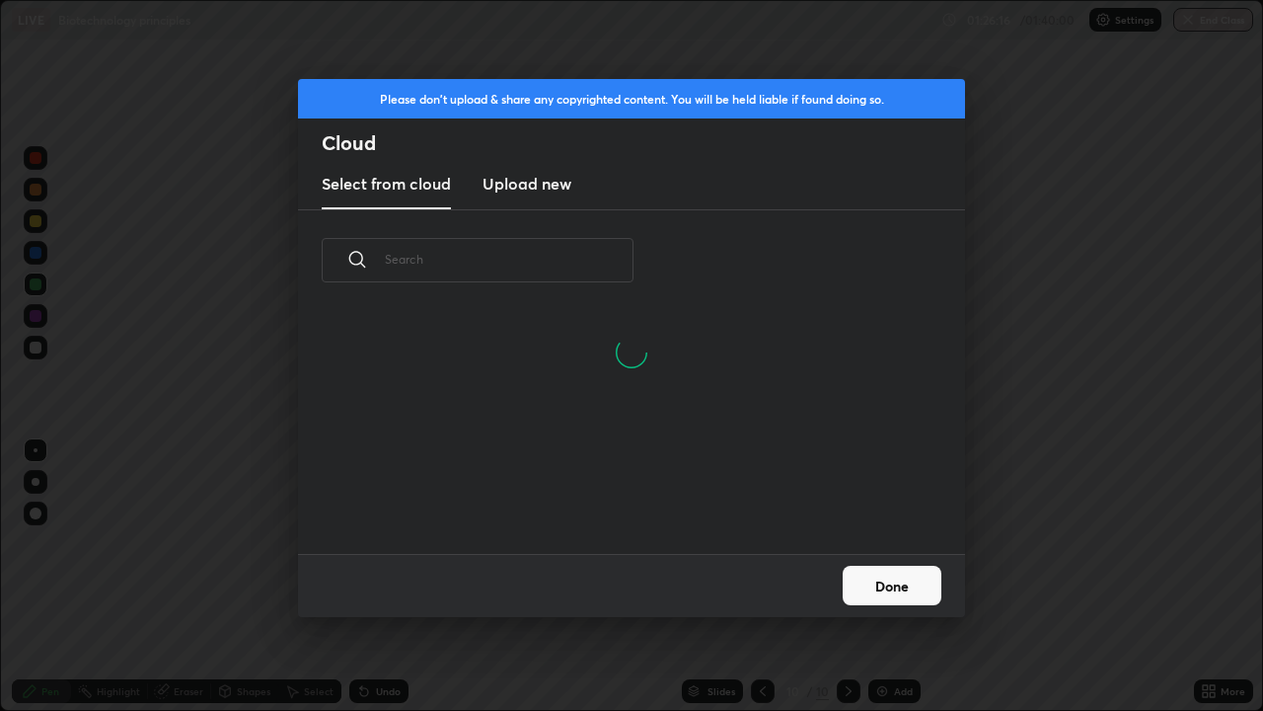
click at [549, 191] on h3 "Upload new" at bounding box center [527, 184] width 89 height 24
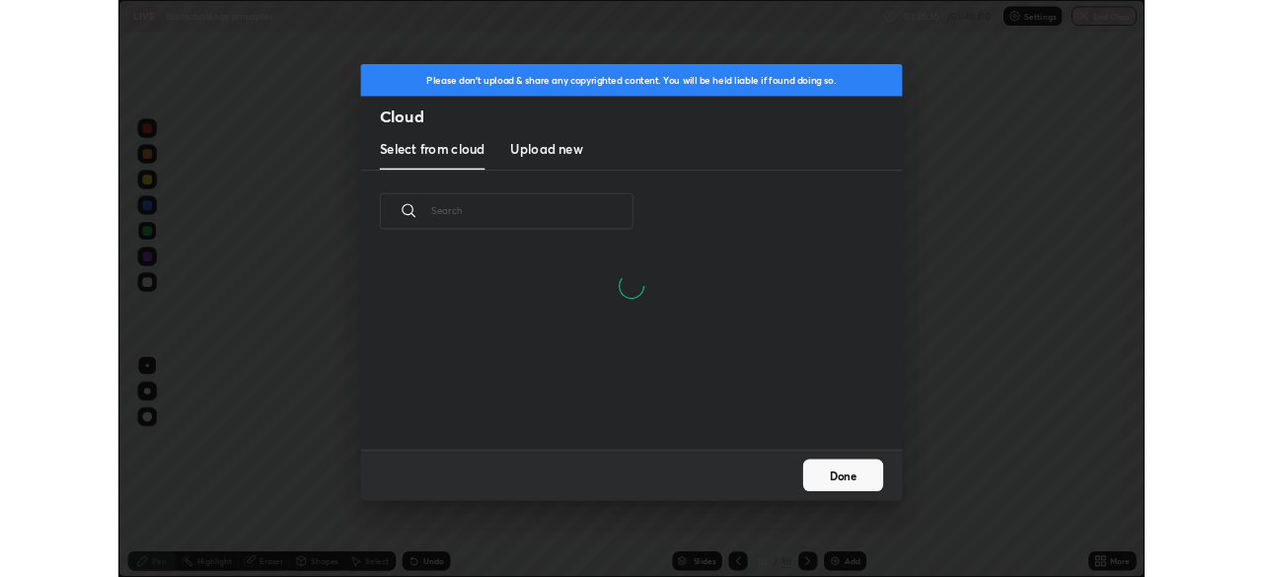
scroll to position [0, 0]
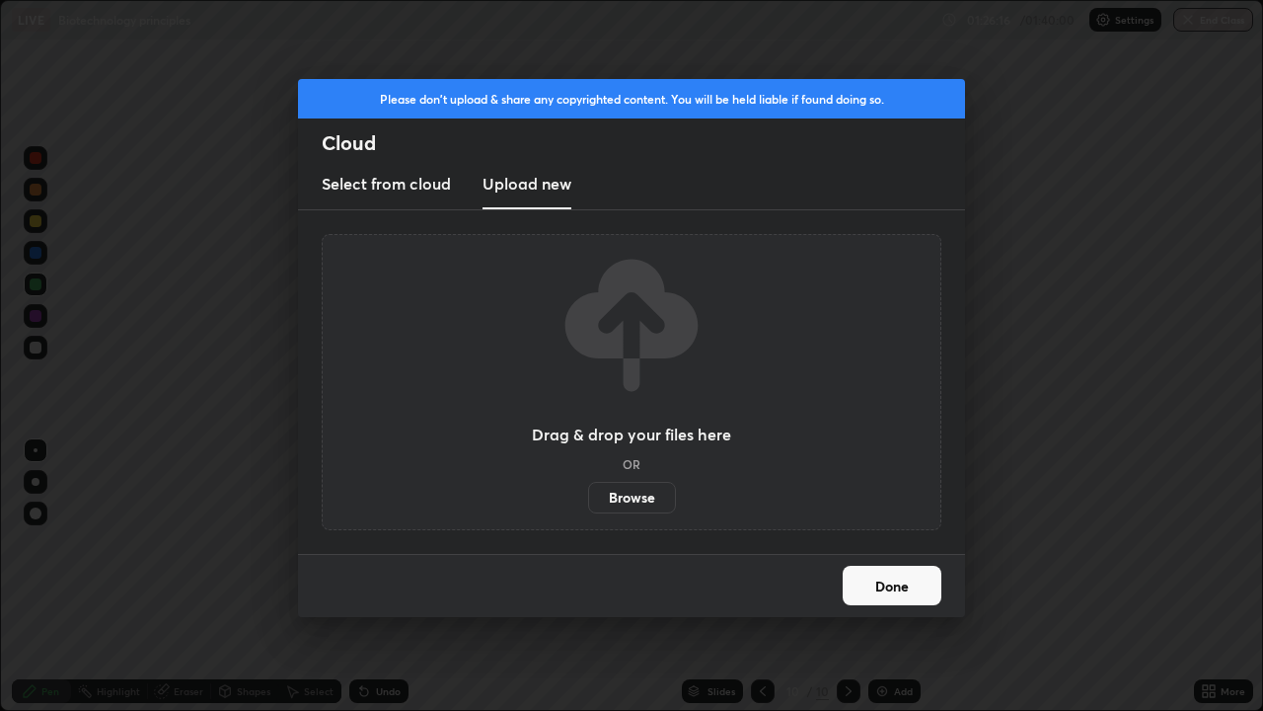
click at [642, 500] on label "Browse" at bounding box center [632, 498] width 88 height 32
click at [588, 500] on input "Browse" at bounding box center [588, 498] width 0 height 32
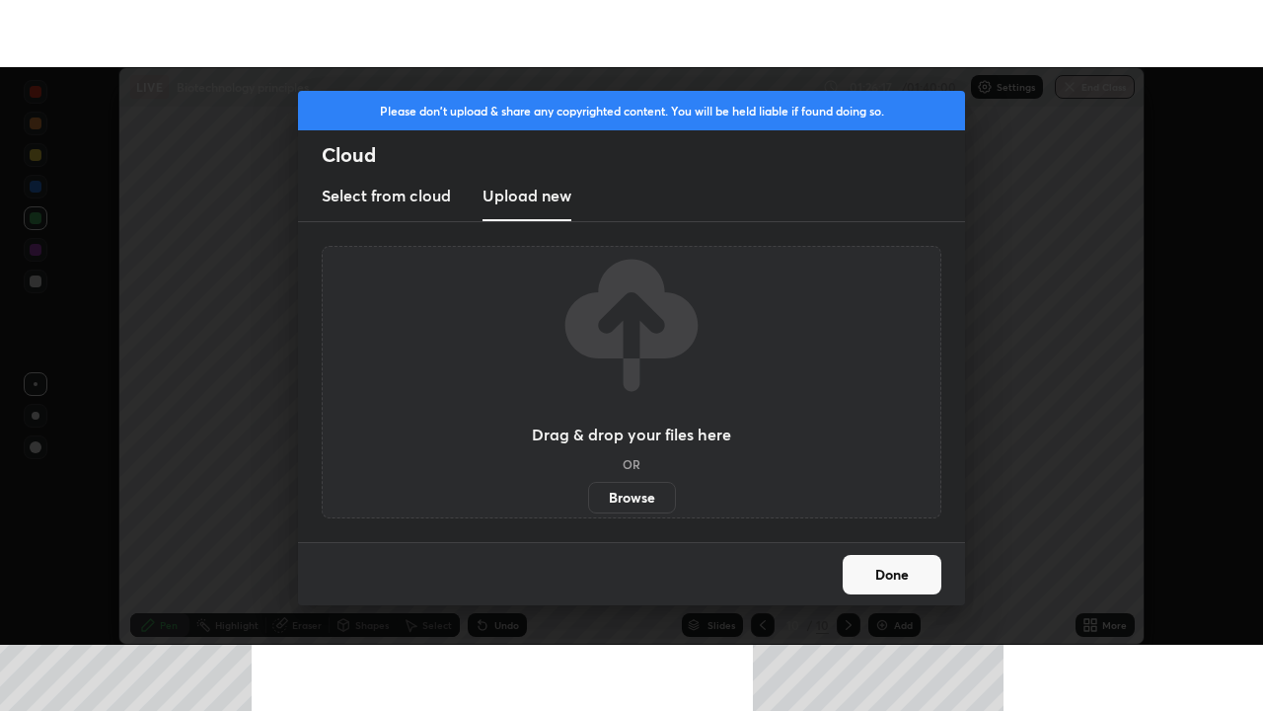
scroll to position [98125, 97439]
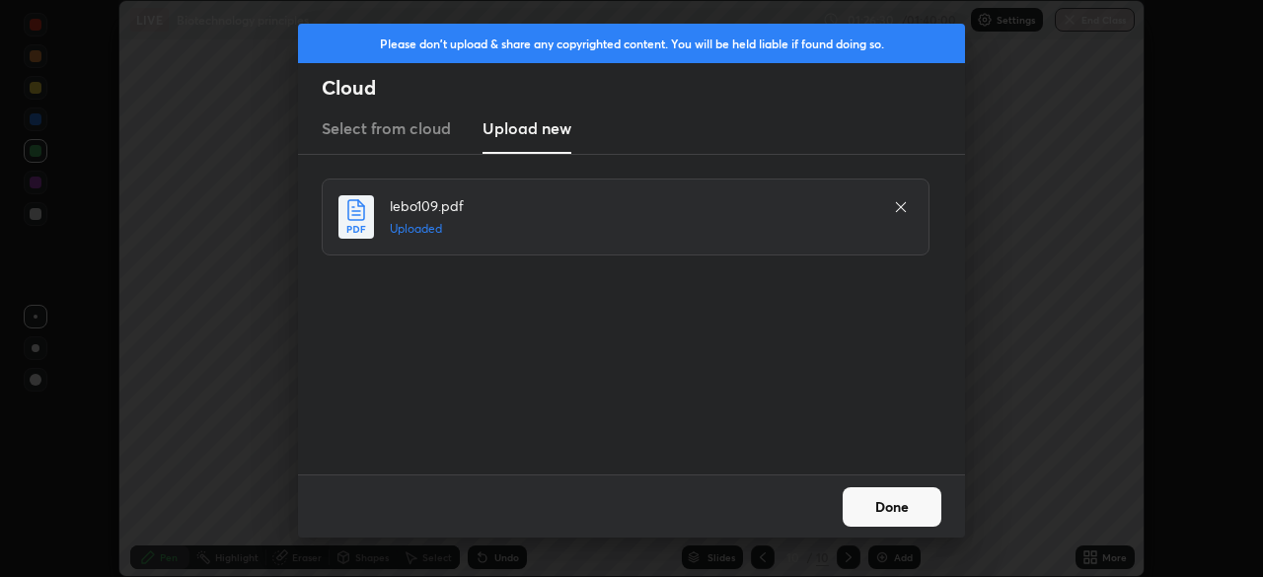
click at [904, 508] on button "Done" at bounding box center [892, 507] width 99 height 39
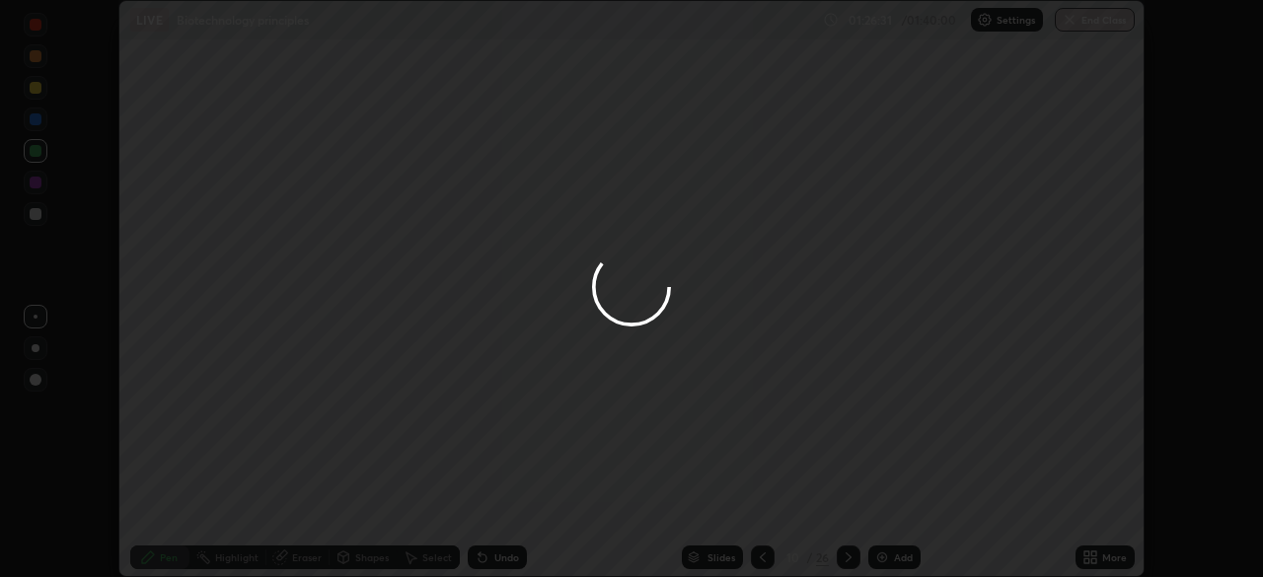
click at [1103, 553] on div "More" at bounding box center [1115, 558] width 25 height 10
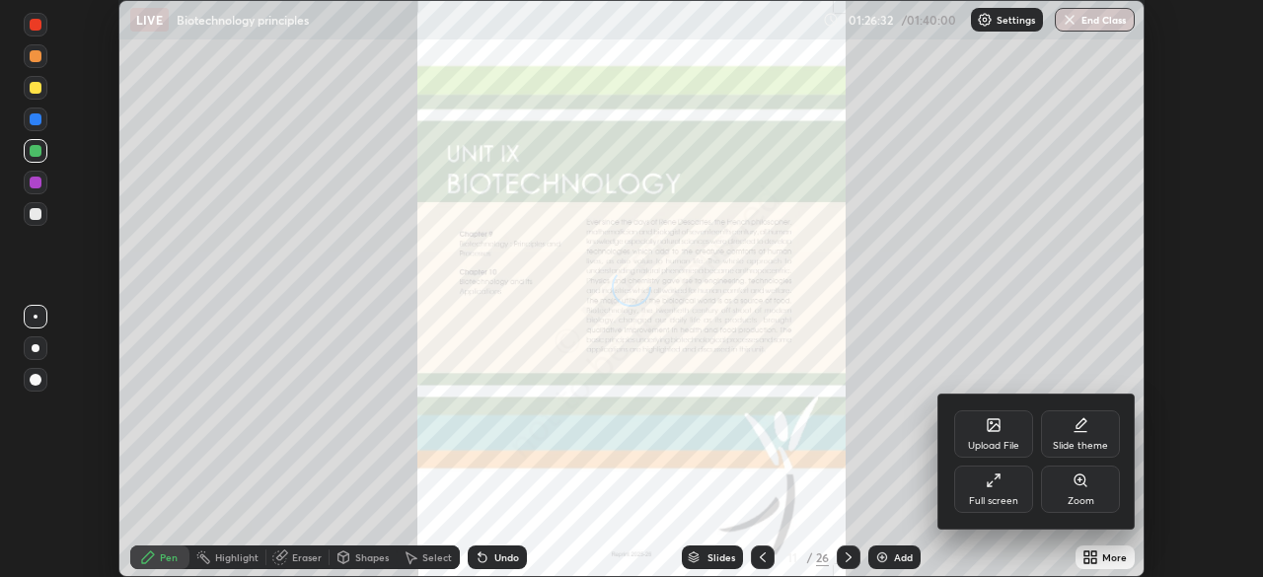
click at [1005, 492] on div "Full screen" at bounding box center [993, 489] width 79 height 47
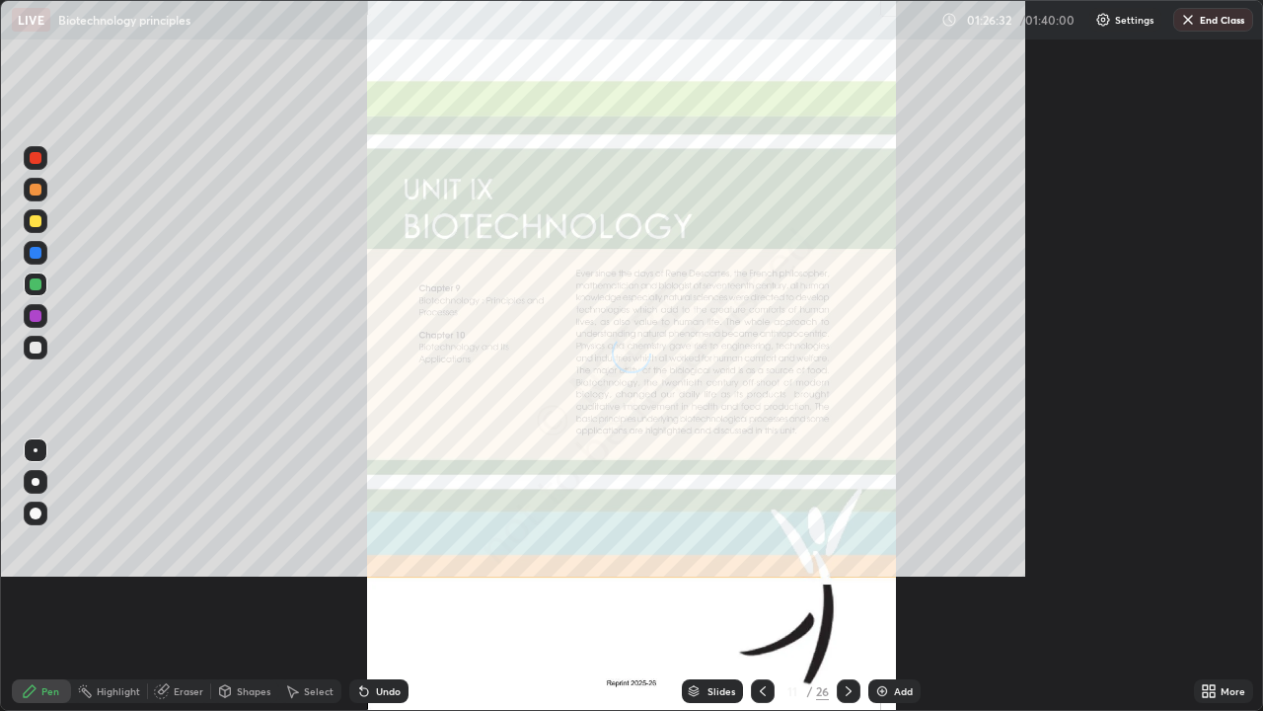
scroll to position [711, 1263]
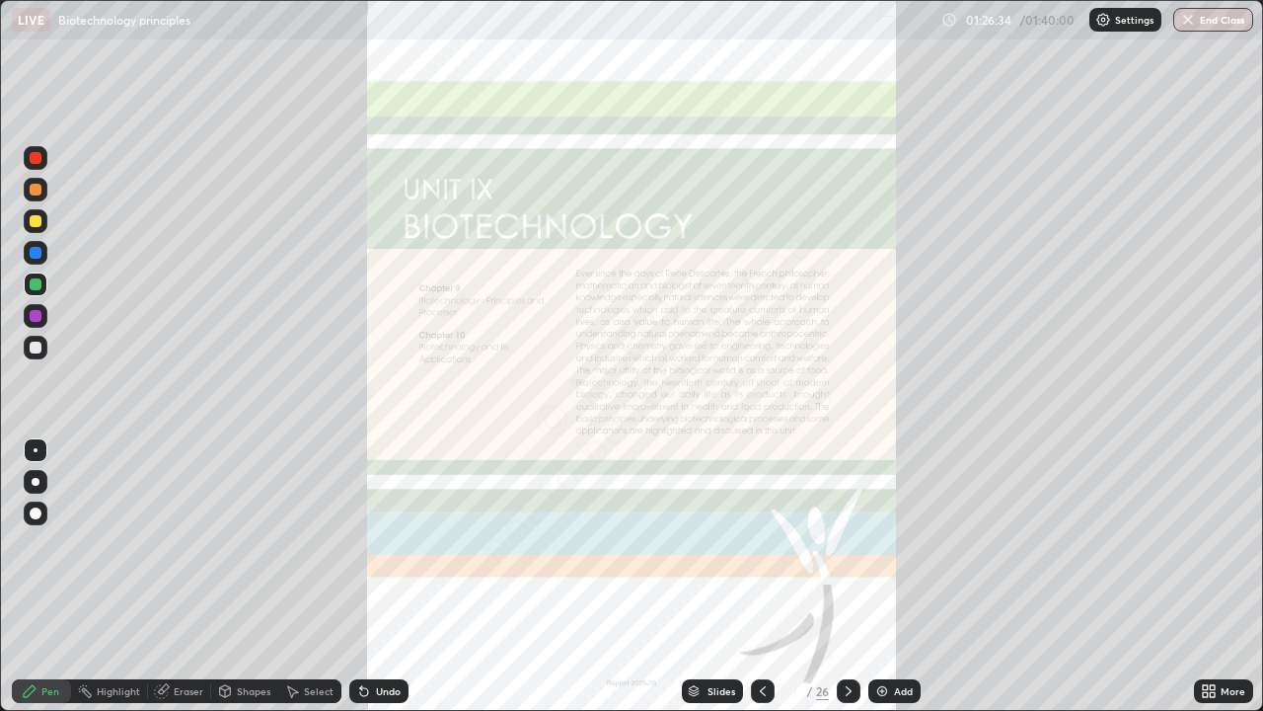
click at [718, 576] on div "Slides" at bounding box center [722, 691] width 28 height 10
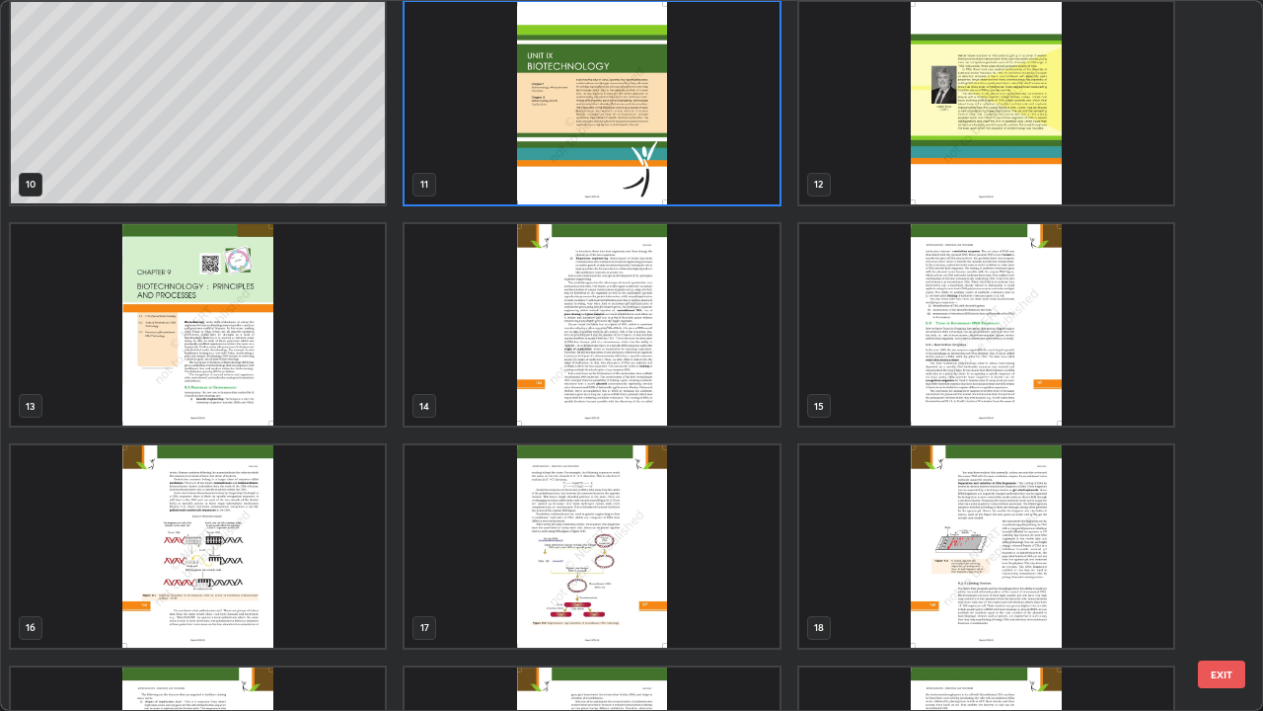
scroll to position [687, 0]
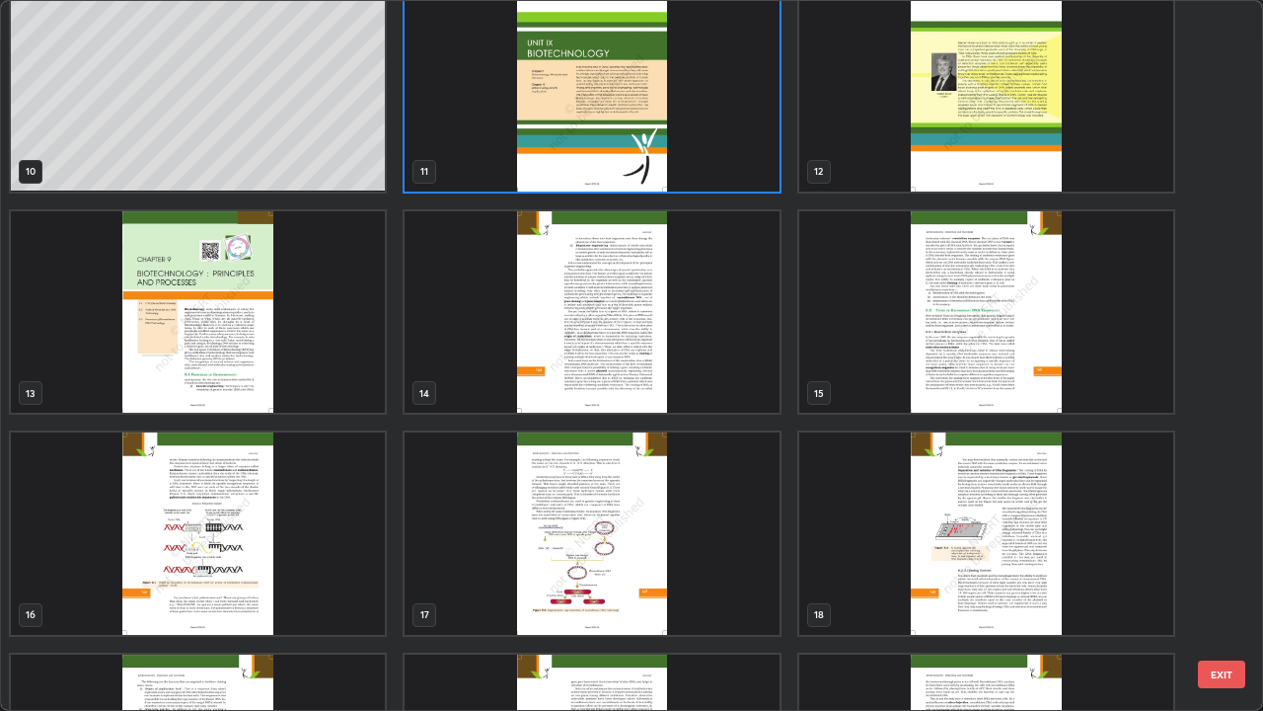
click at [921, 366] on img "grid" at bounding box center [986, 312] width 374 height 202
click at [921, 367] on img "grid" at bounding box center [986, 312] width 374 height 202
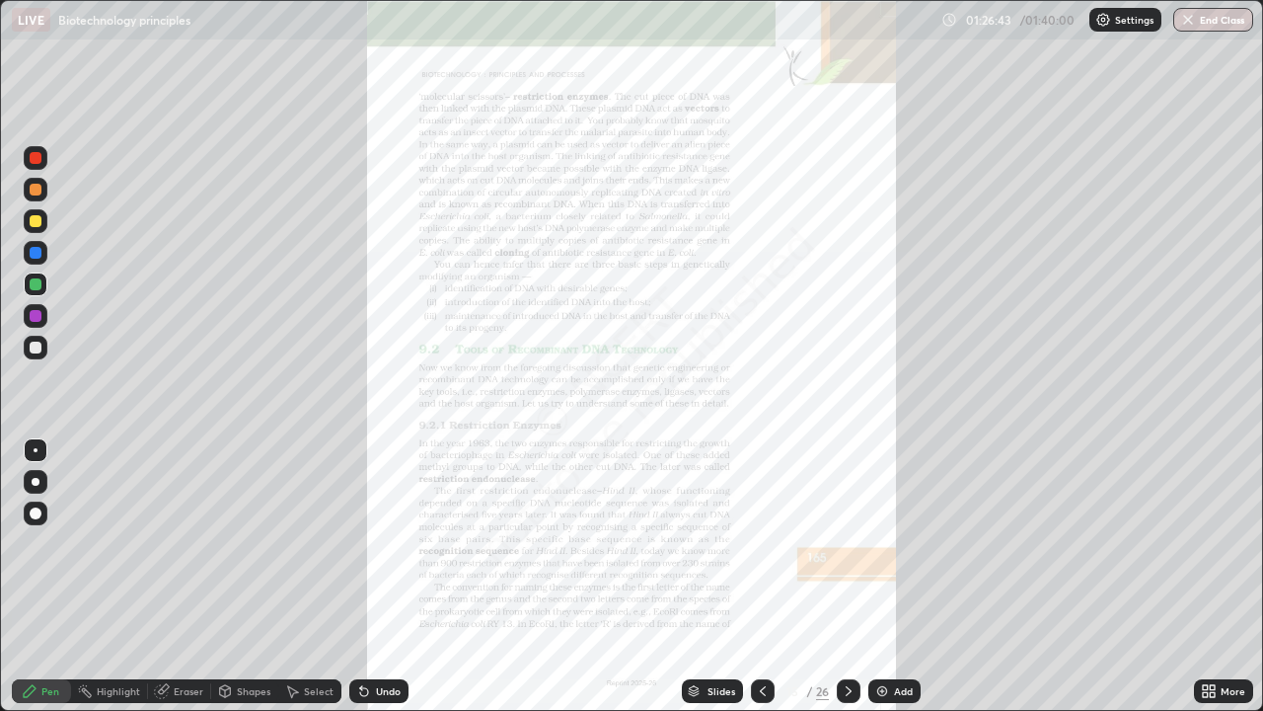
click at [1205, 576] on icon at bounding box center [1205, 687] width 5 height 5
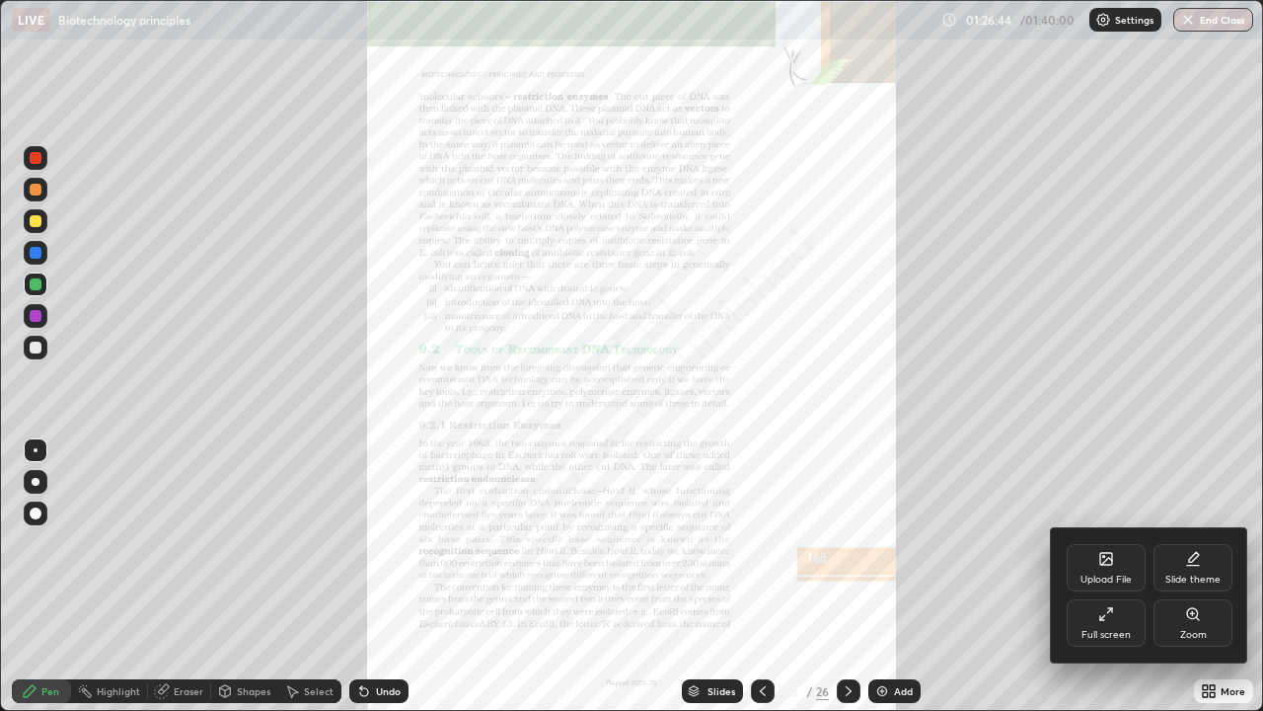
click at [1191, 576] on icon at bounding box center [1192, 613] width 11 height 11
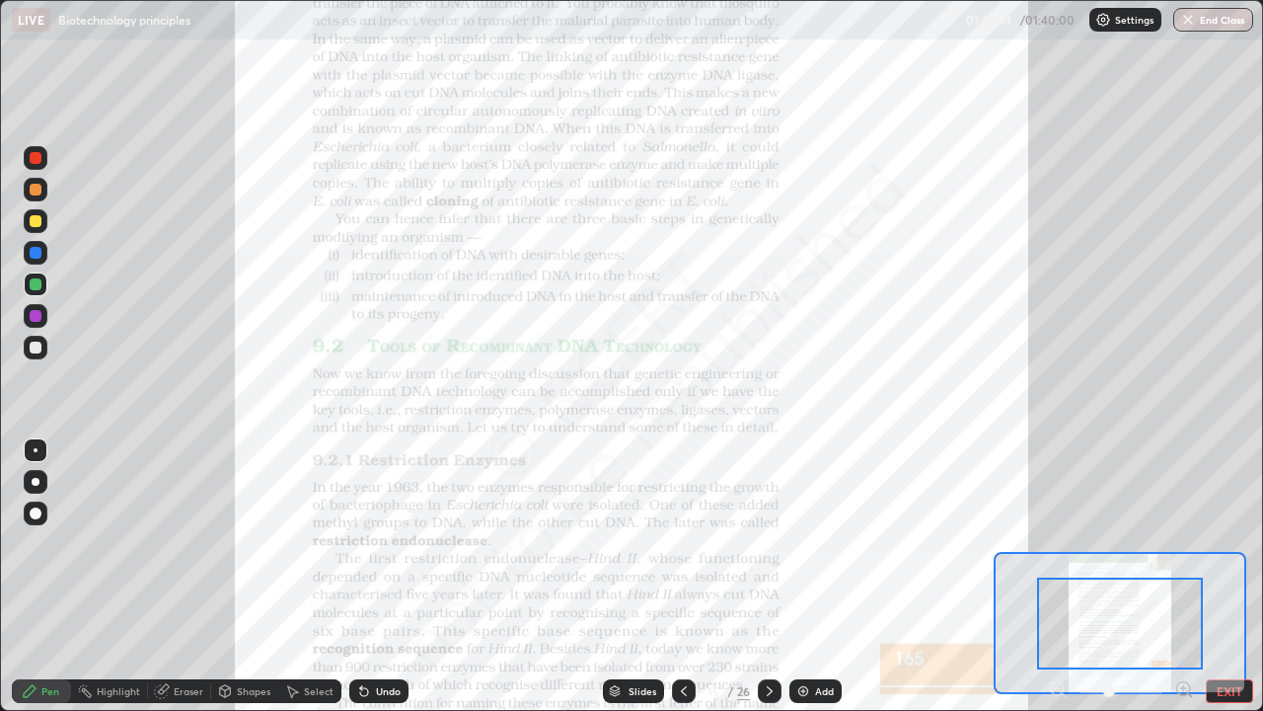
click at [1189, 576] on icon at bounding box center [1190, 695] width 4 height 4
click at [1183, 576] on icon at bounding box center [1183, 688] width 5 height 0
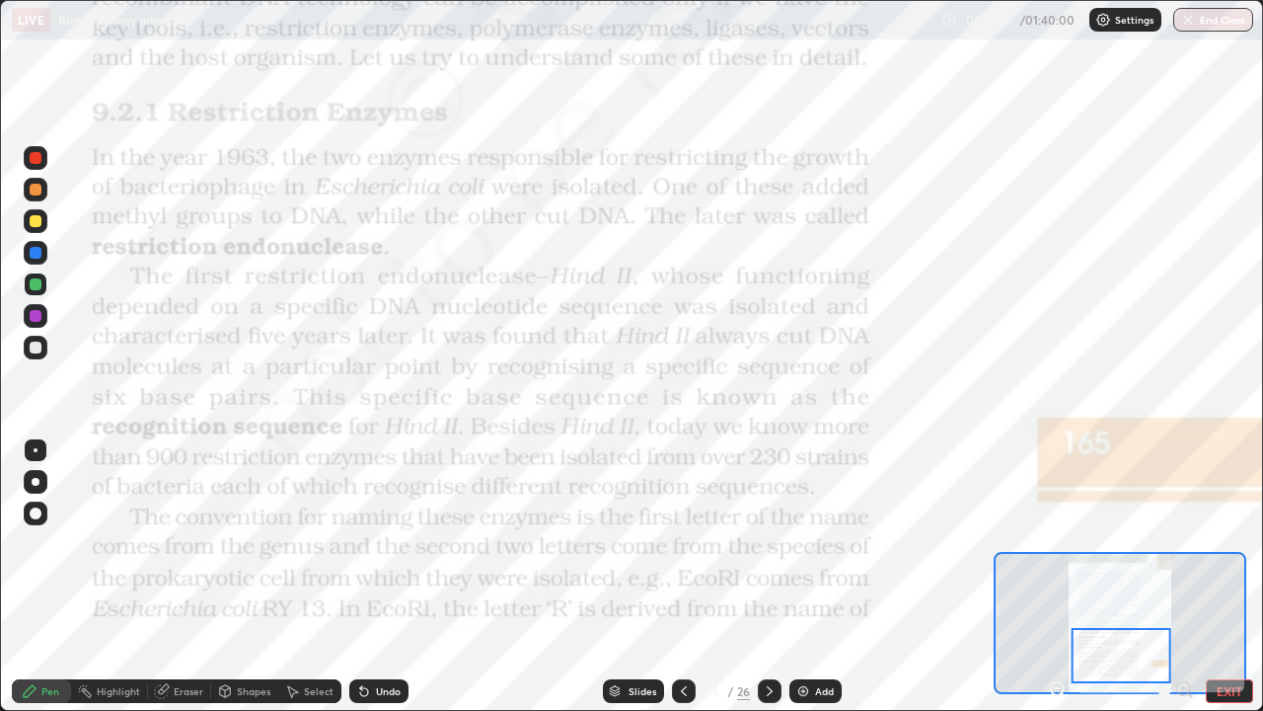
click at [36, 159] on div at bounding box center [36, 158] width 12 height 12
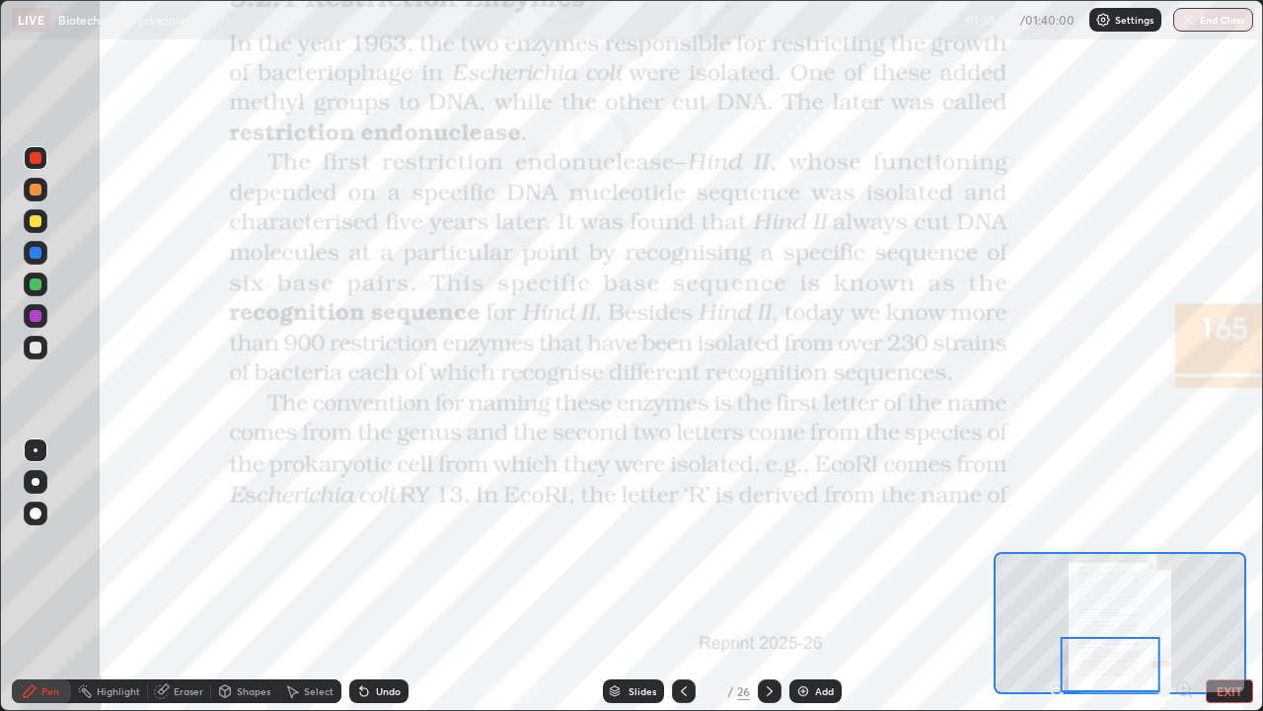
click at [760, 576] on div at bounding box center [770, 691] width 24 height 24
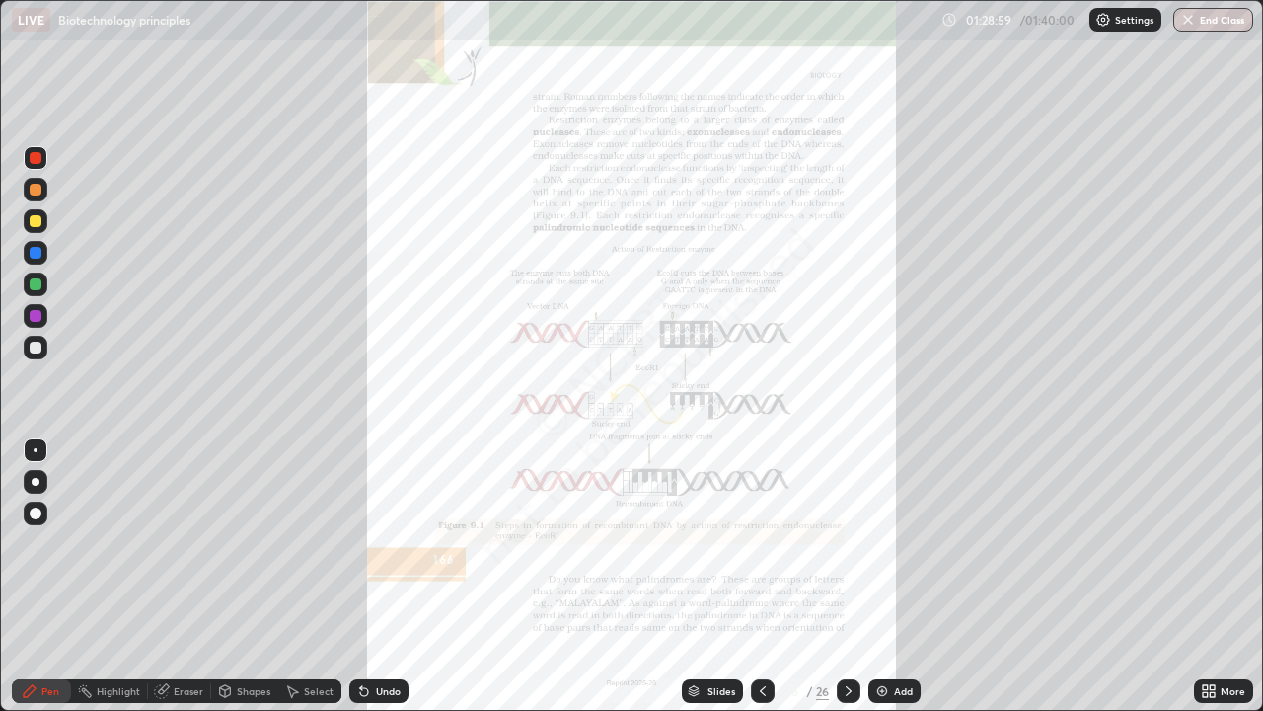
click at [1205, 576] on icon at bounding box center [1205, 687] width 5 height 5
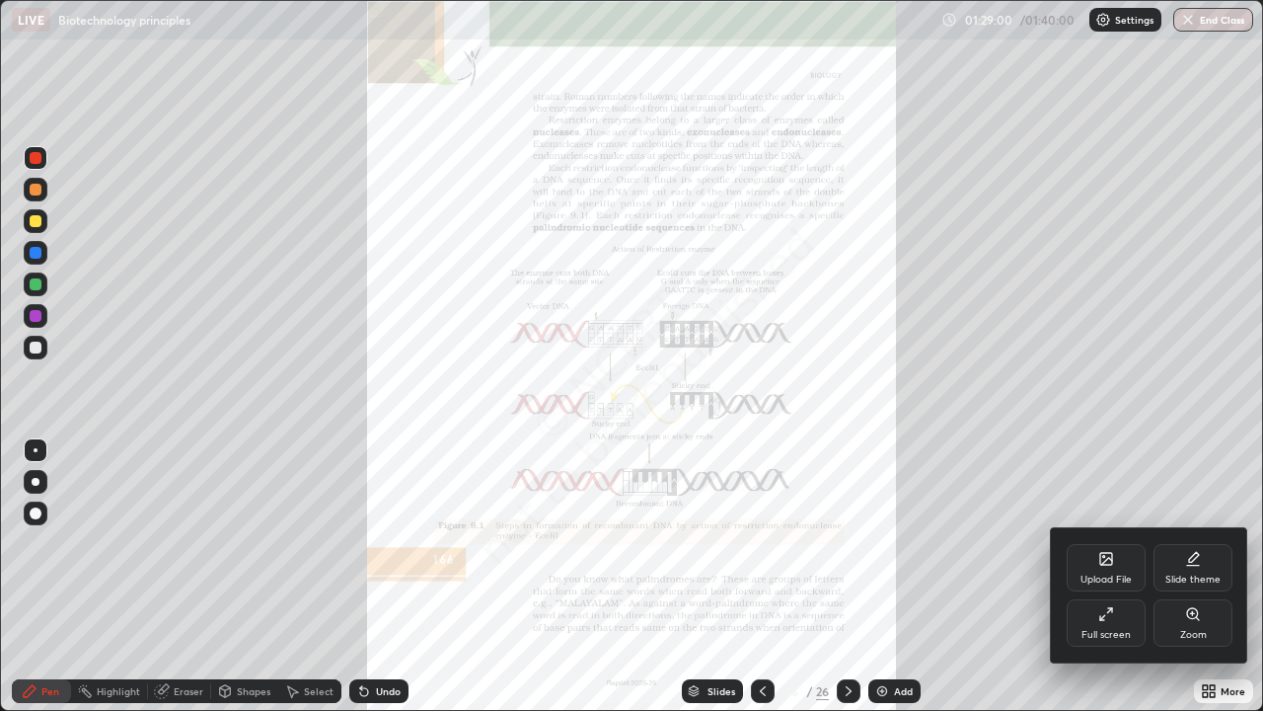
click at [1196, 576] on div "Zoom" at bounding box center [1193, 622] width 79 height 47
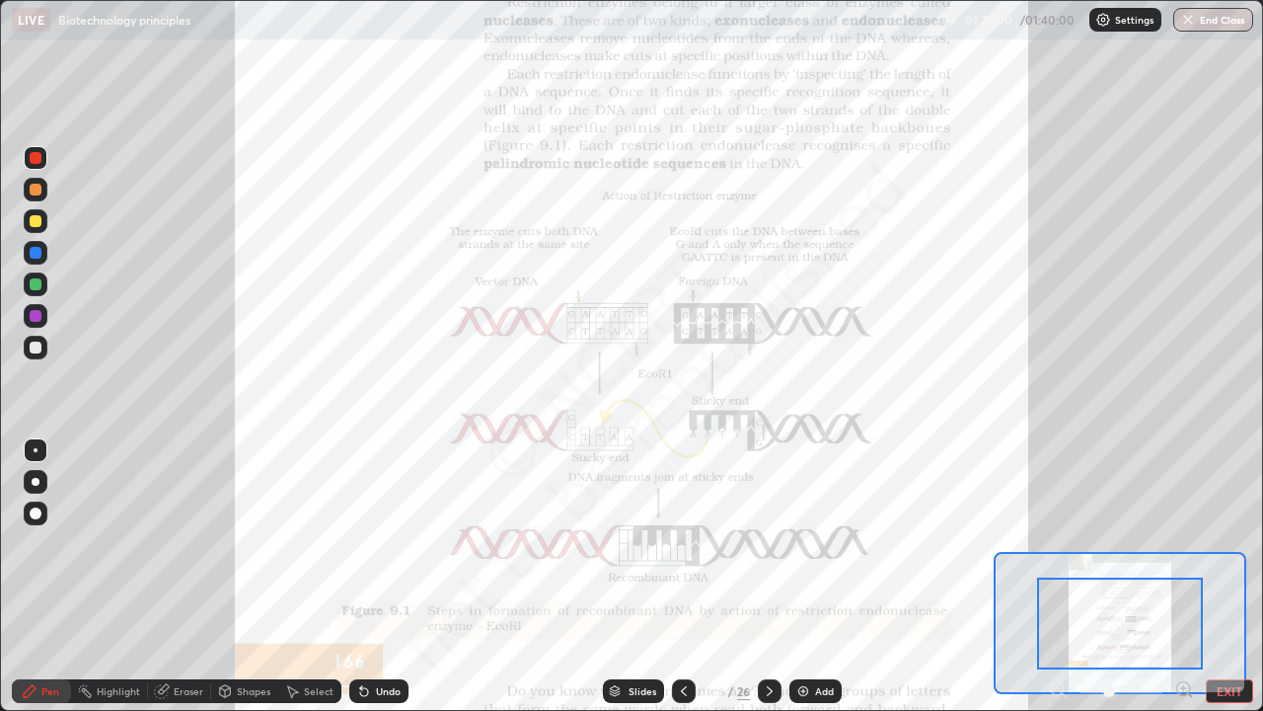
click at [1183, 576] on icon at bounding box center [1183, 688] width 5 height 0
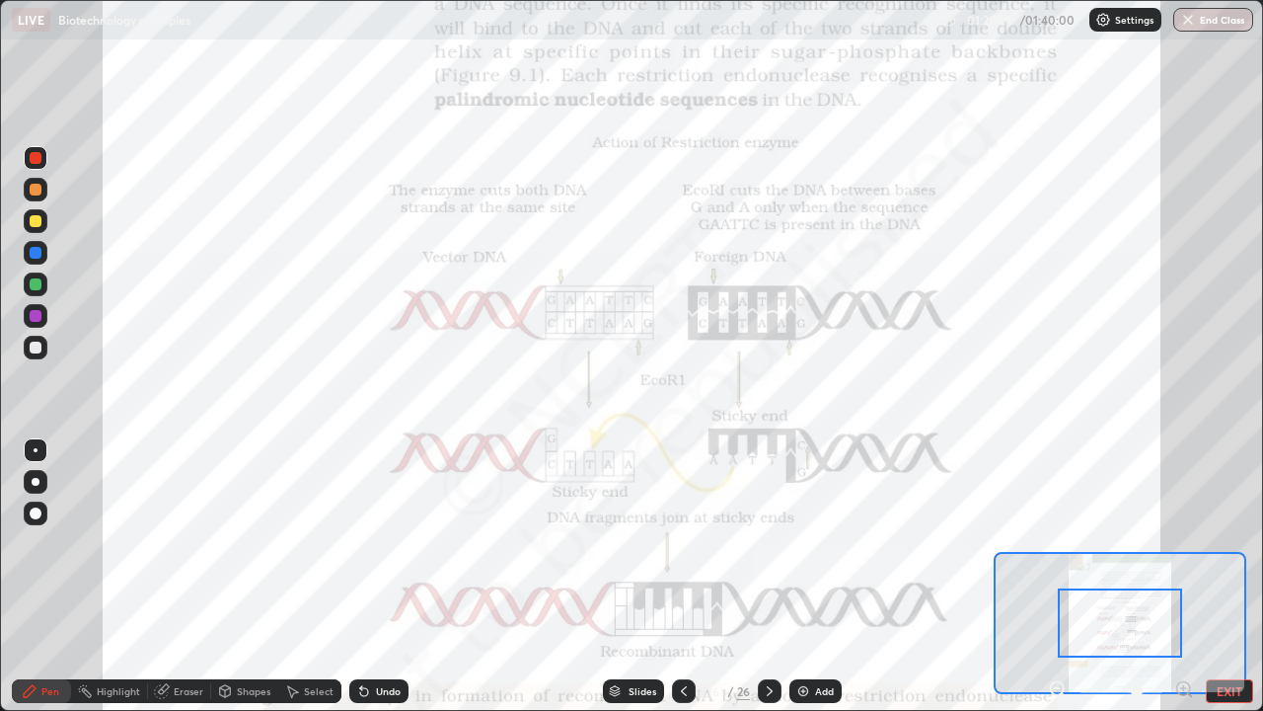
click at [1183, 576] on icon at bounding box center [1183, 688] width 5 height 0
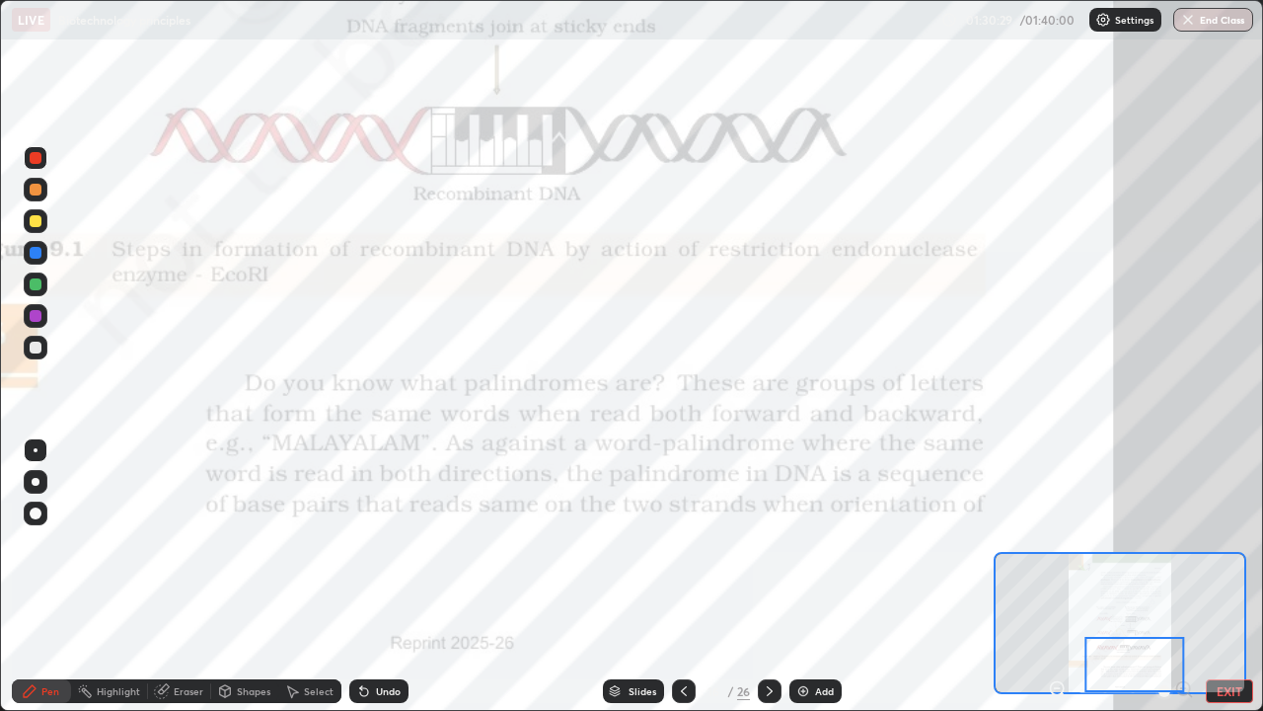
click at [766, 576] on icon at bounding box center [770, 691] width 16 height 16
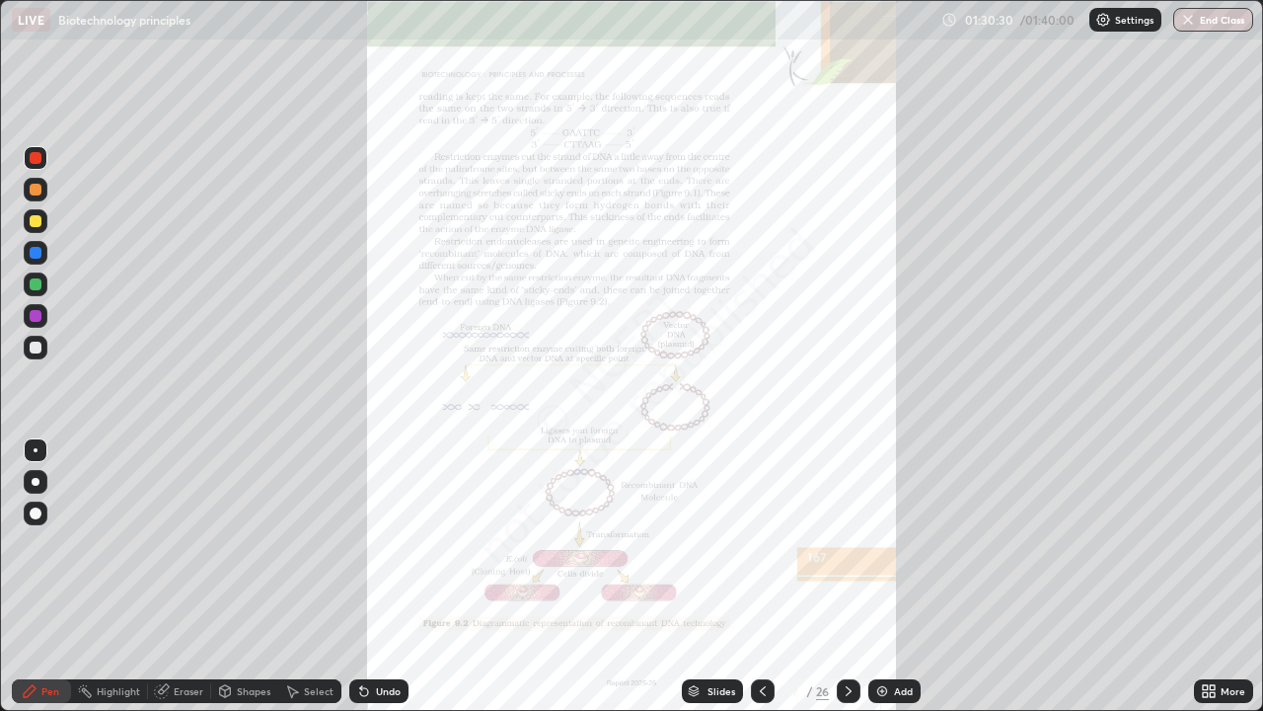
click at [1212, 576] on icon at bounding box center [1212, 687] width 5 height 5
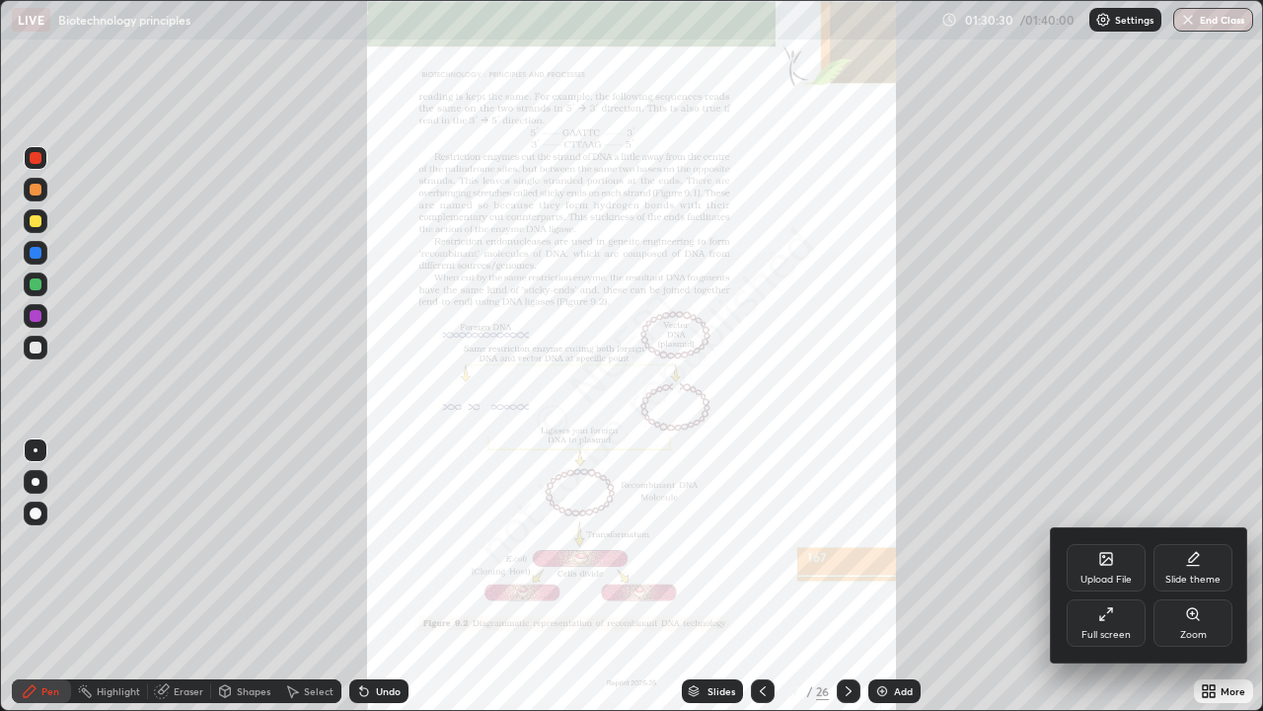
click at [1181, 576] on div "Zoom" at bounding box center [1193, 622] width 79 height 47
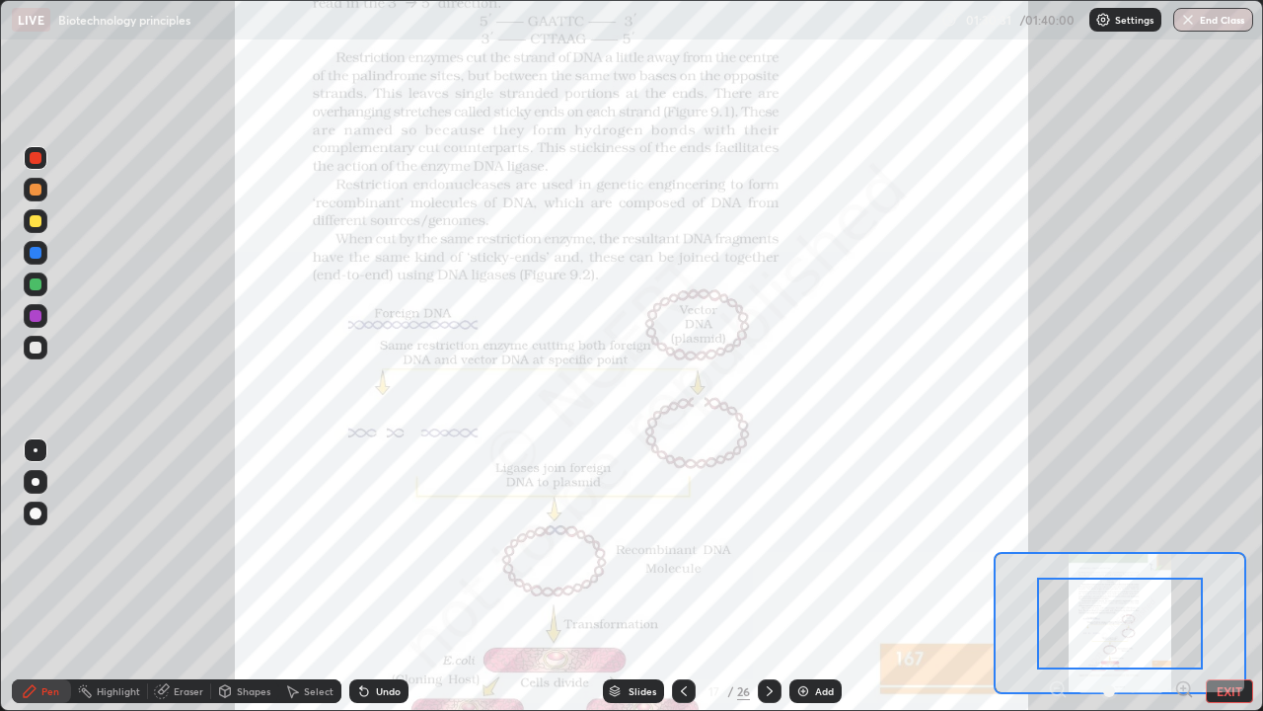
click at [1179, 576] on div "Pen Highlight Eraser Shapes Select Undo Slides 17 / 26 Add EXIT" at bounding box center [631, 690] width 1263 height 39
click at [1183, 576] on icon at bounding box center [1183, 688] width 5 height 0
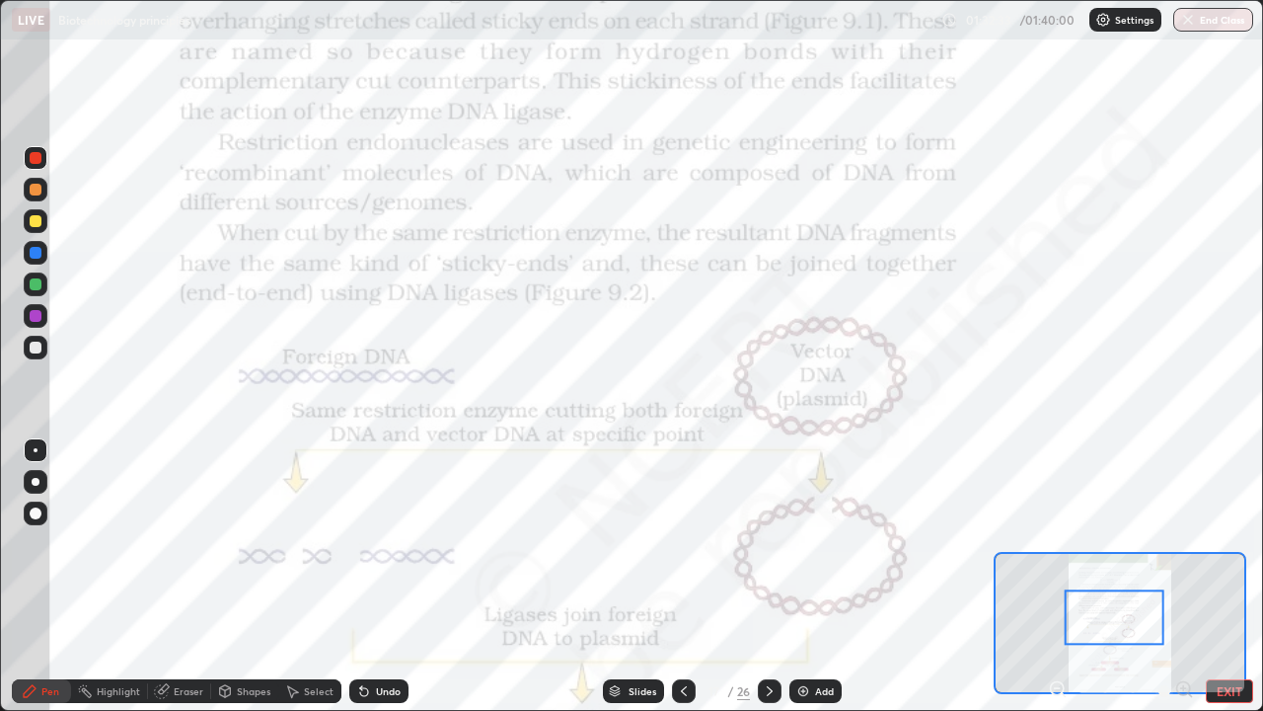
click at [1219, 576] on button "EXIT" at bounding box center [1229, 691] width 47 height 24
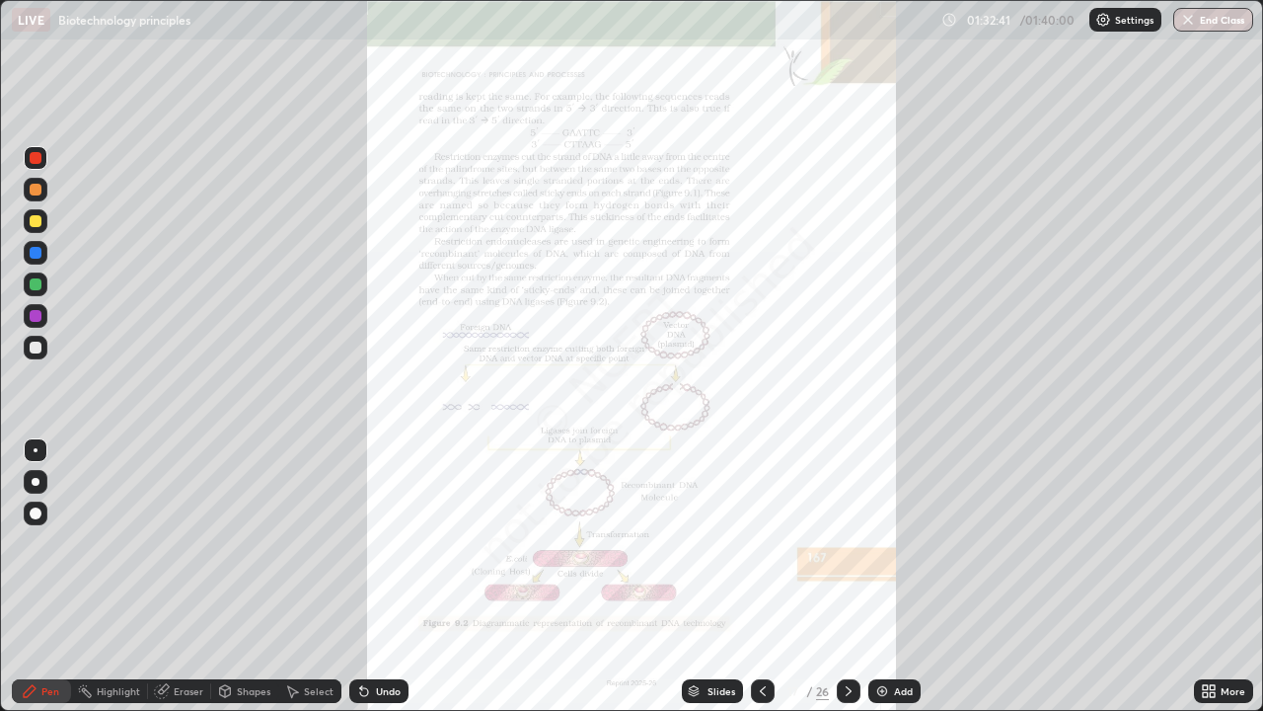
click at [843, 576] on icon at bounding box center [849, 691] width 16 height 16
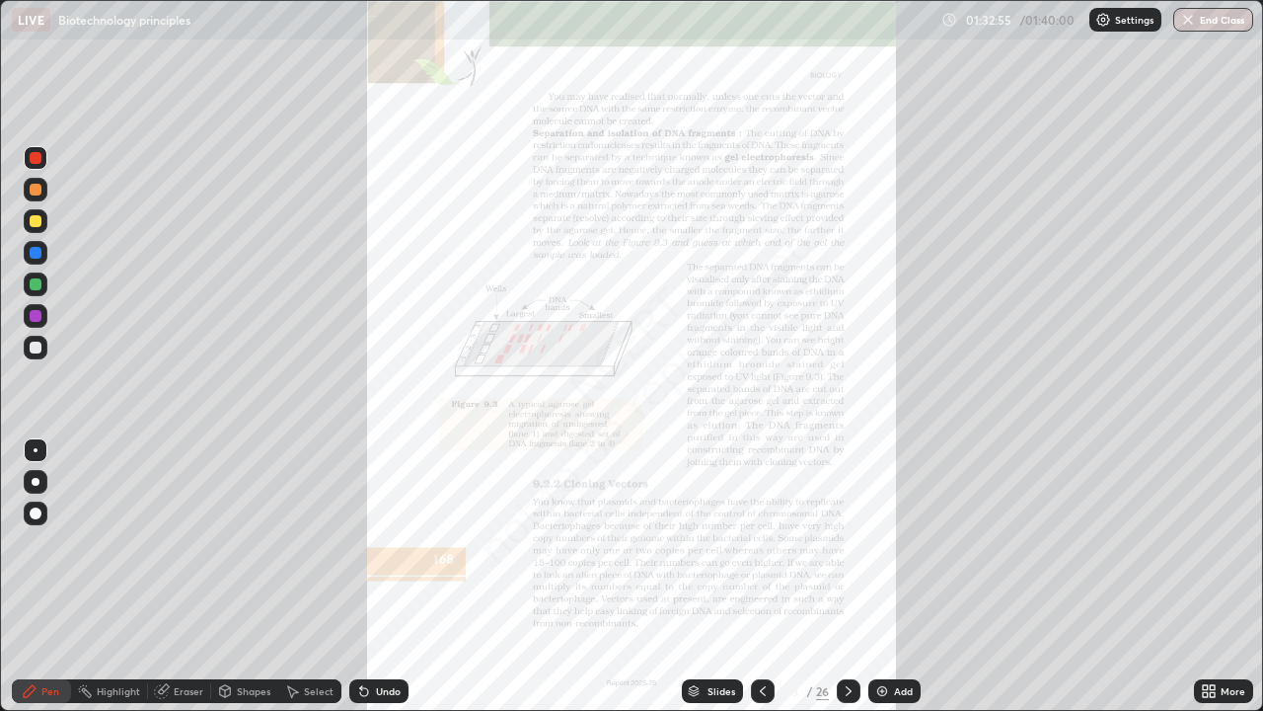
click at [847, 576] on icon at bounding box center [849, 691] width 16 height 16
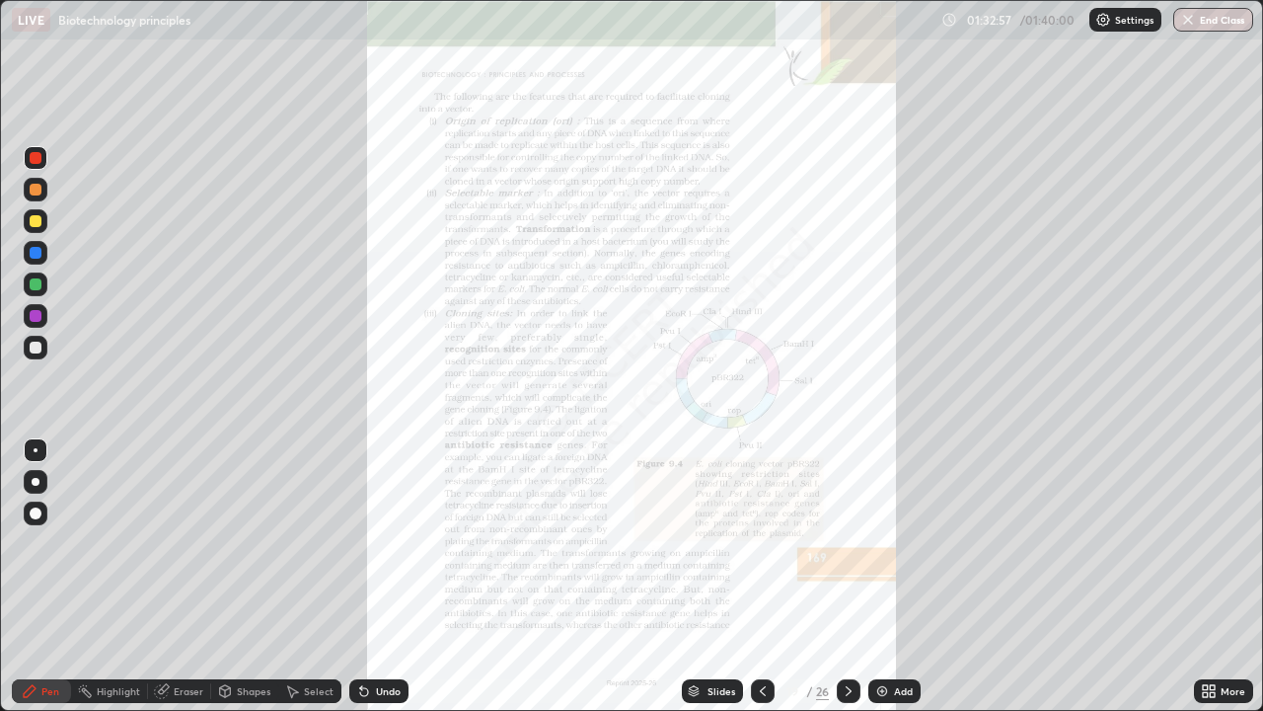
click at [848, 576] on icon at bounding box center [849, 691] width 16 height 16
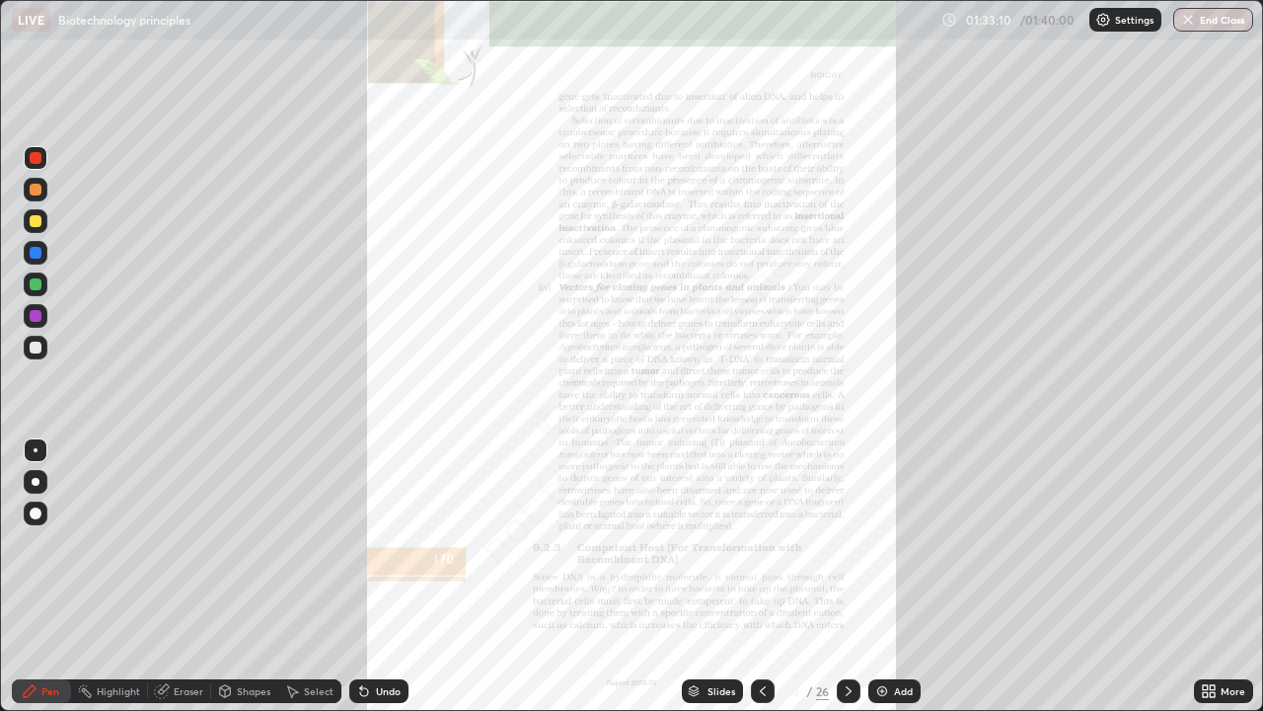
click at [846, 576] on icon at bounding box center [849, 691] width 16 height 16
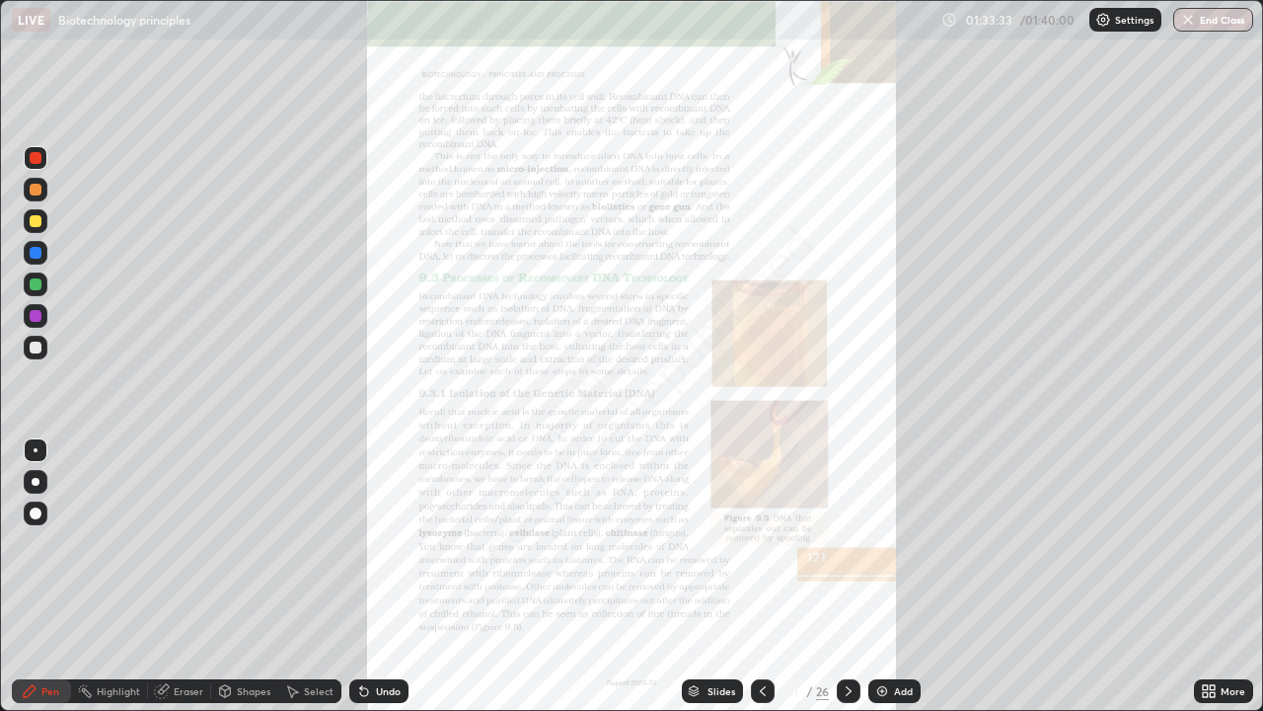
click at [701, 576] on div "Slides" at bounding box center [712, 691] width 61 height 24
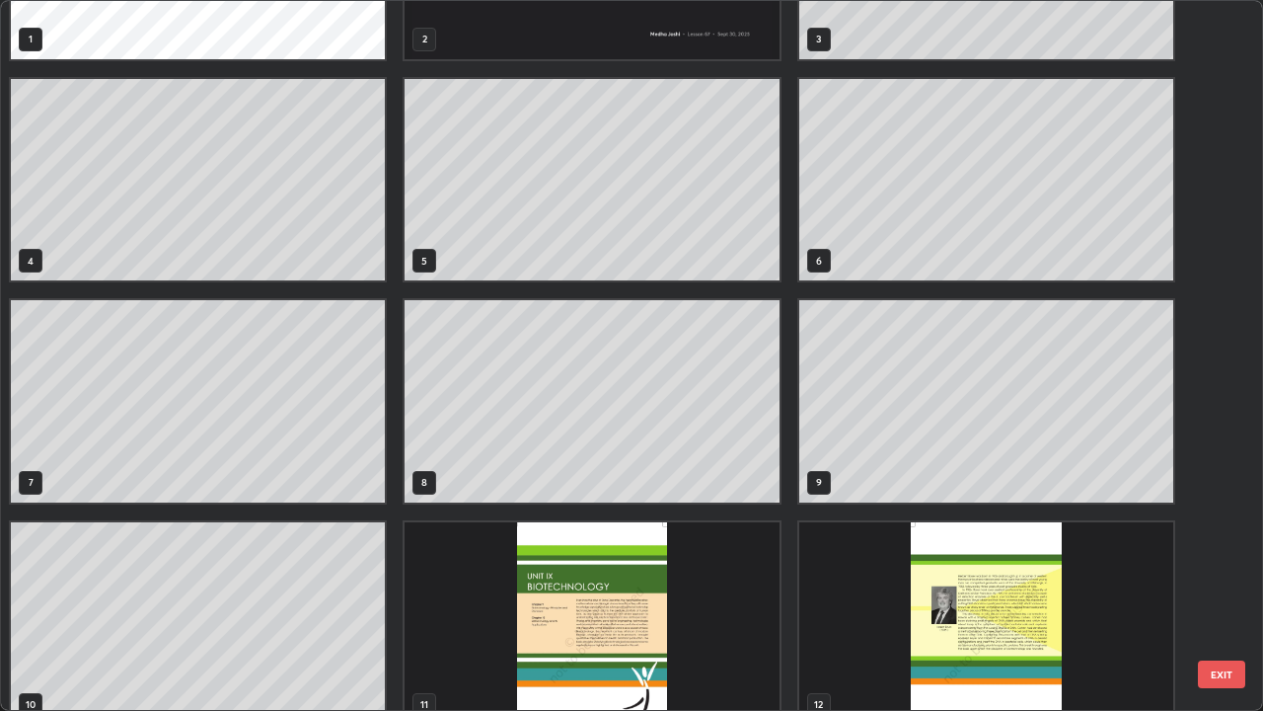
scroll to position [154, 0]
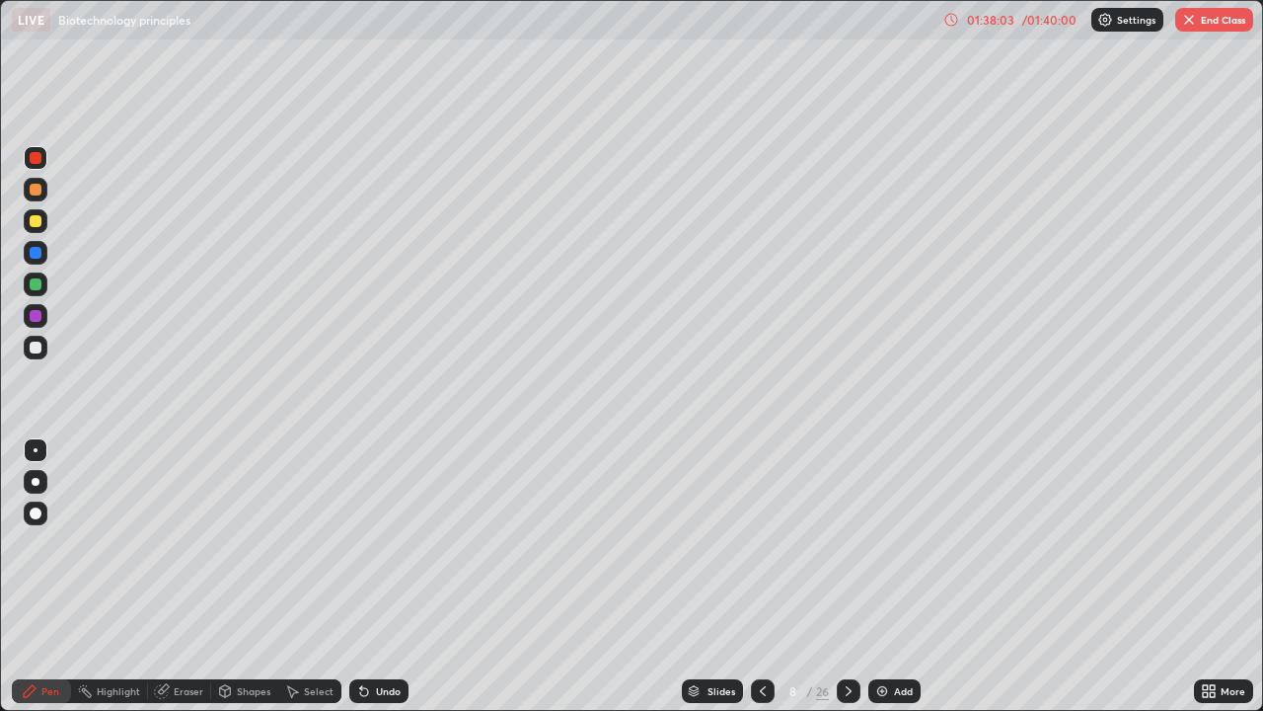
click at [1196, 23] on button "End Class" at bounding box center [1215, 20] width 78 height 24
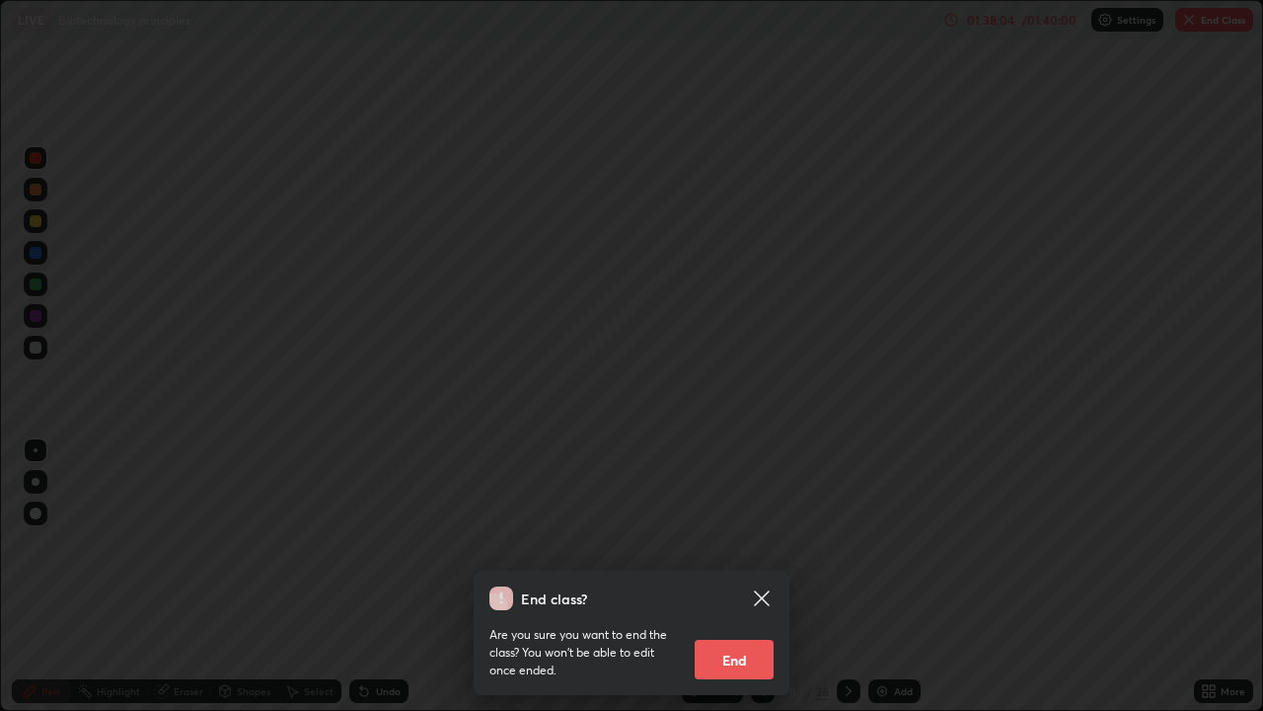
click at [751, 576] on button "End" at bounding box center [734, 659] width 79 height 39
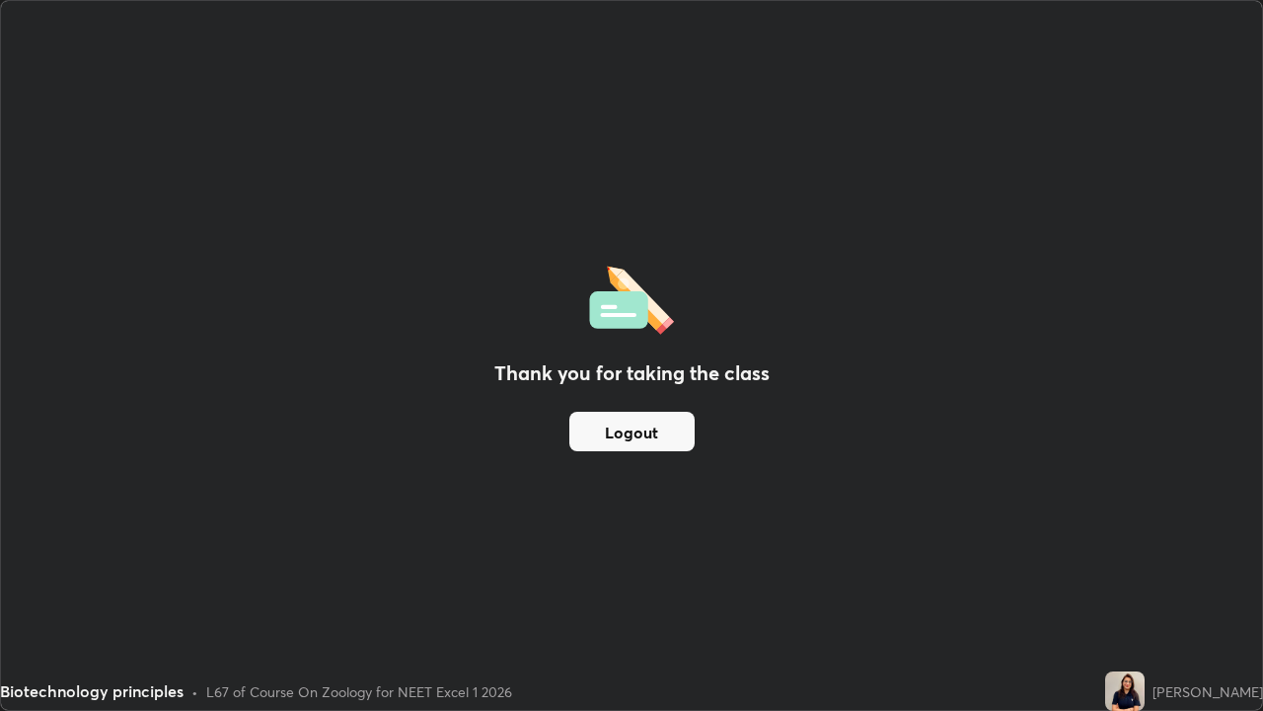
click at [649, 433] on button "Logout" at bounding box center [632, 431] width 125 height 39
